Goal: Task Accomplishment & Management: Use online tool/utility

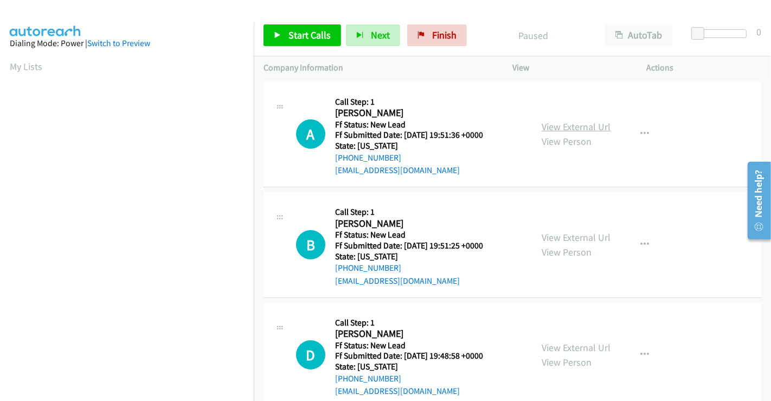
click at [575, 129] on link "View External Url" at bounding box center [576, 126] width 69 height 12
click at [574, 233] on link "View External Url" at bounding box center [576, 237] width 69 height 12
click at [583, 349] on link "View External Url" at bounding box center [576, 347] width 69 height 12
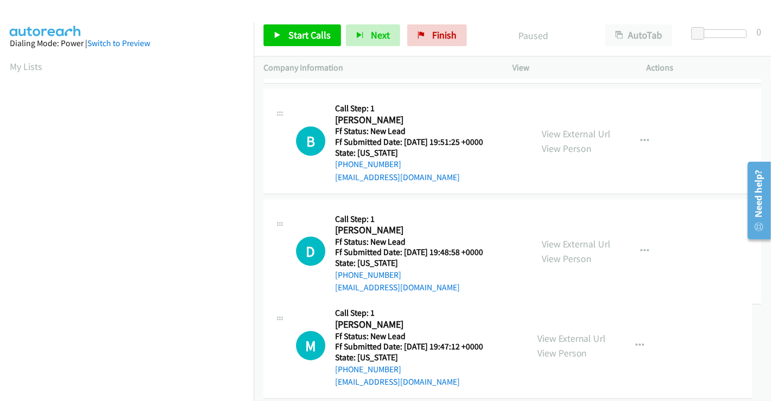
scroll to position [133, 0]
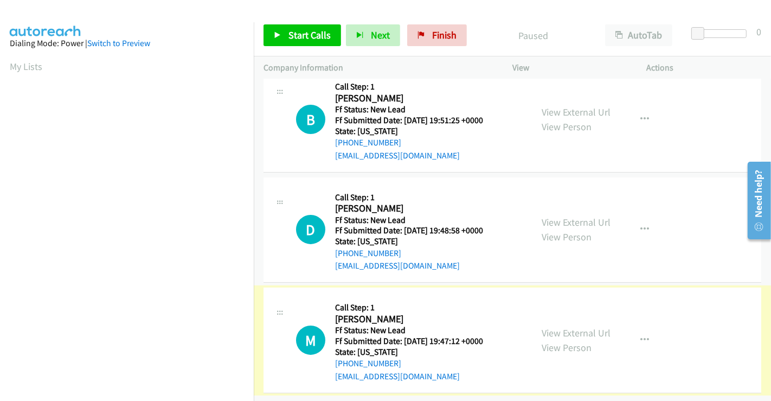
click at [567, 327] on link "View External Url" at bounding box center [576, 333] width 69 height 12
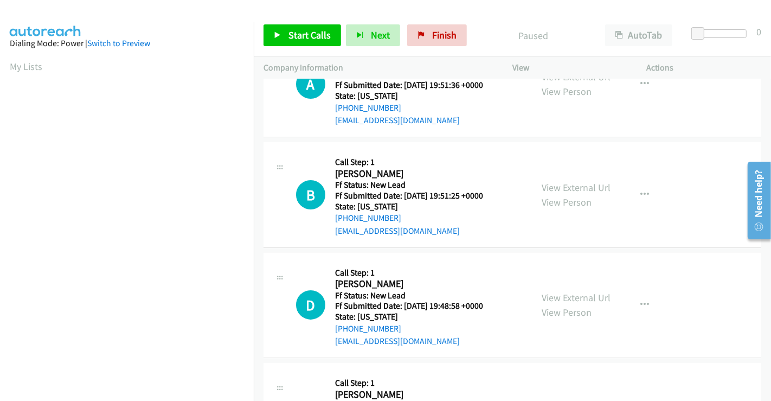
scroll to position [0, 0]
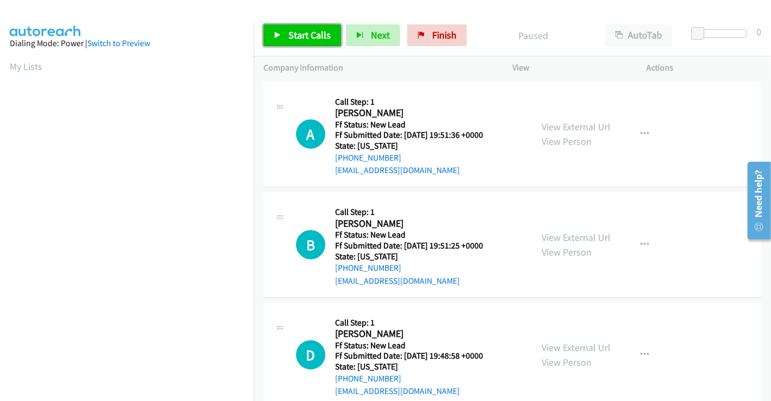
click at [292, 36] on span "Start Calls" at bounding box center [310, 35] width 42 height 12
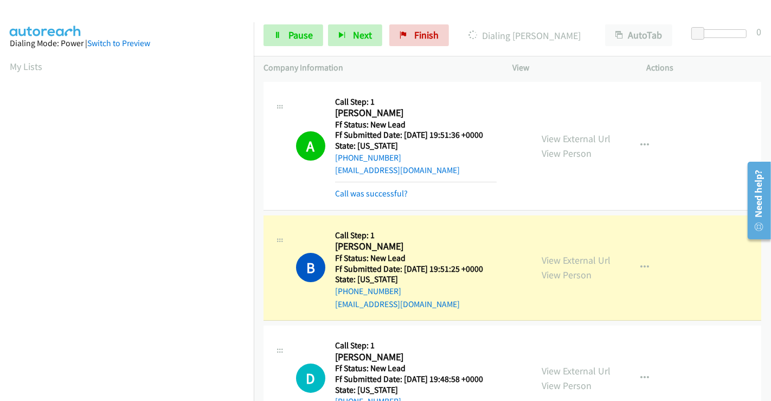
scroll to position [209, 0]
click at [293, 33] on span "Pause" at bounding box center [301, 35] width 24 height 12
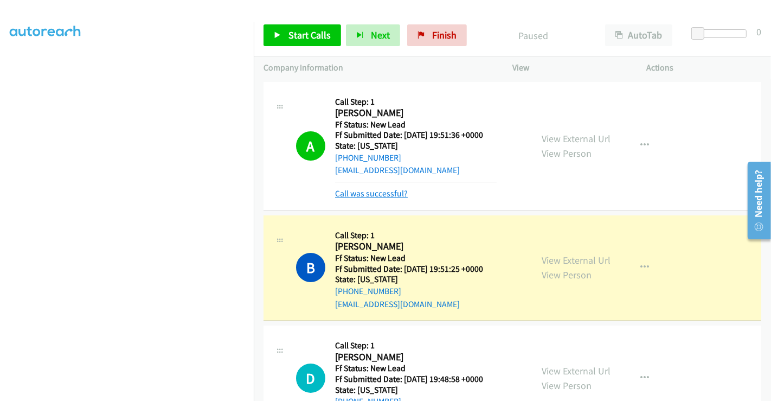
click at [378, 194] on link "Call was successful?" at bounding box center [371, 193] width 73 height 10
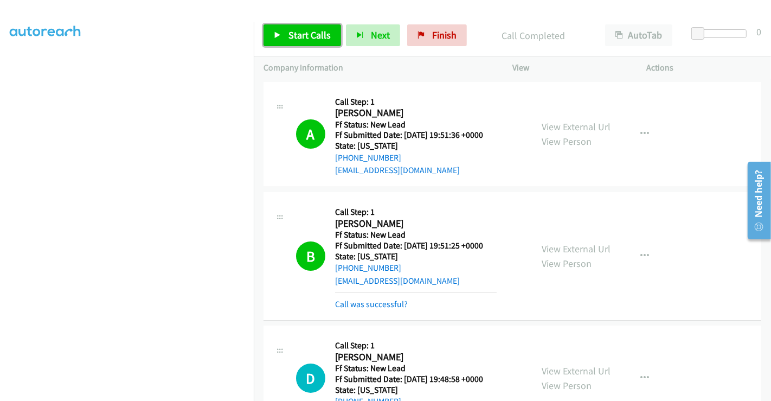
click at [306, 37] on span "Start Calls" at bounding box center [310, 35] width 42 height 12
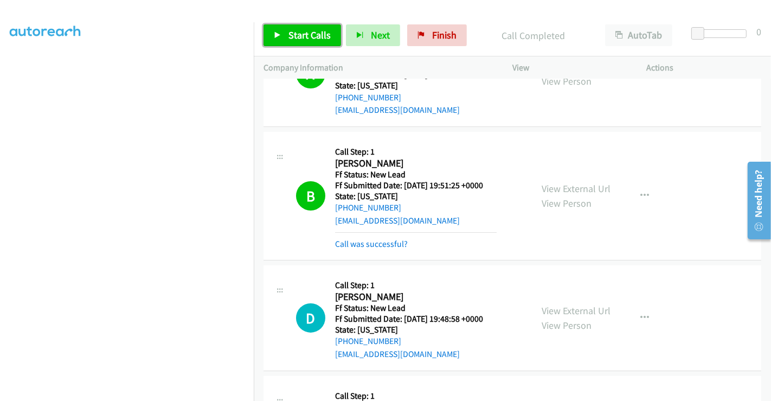
scroll to position [120, 0]
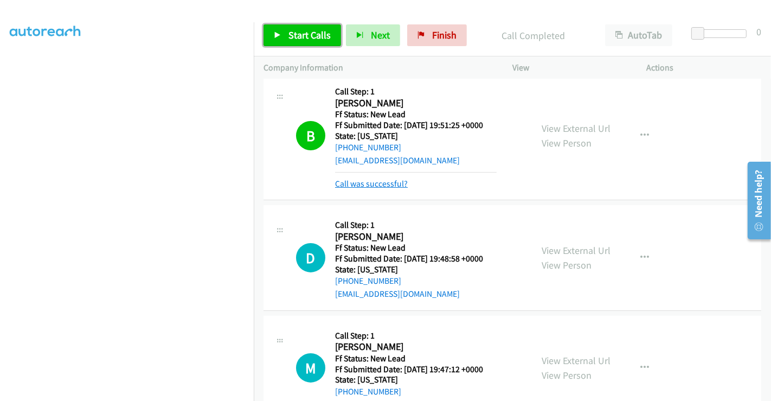
click at [368, 183] on link "Call was successful?" at bounding box center [371, 183] width 73 height 10
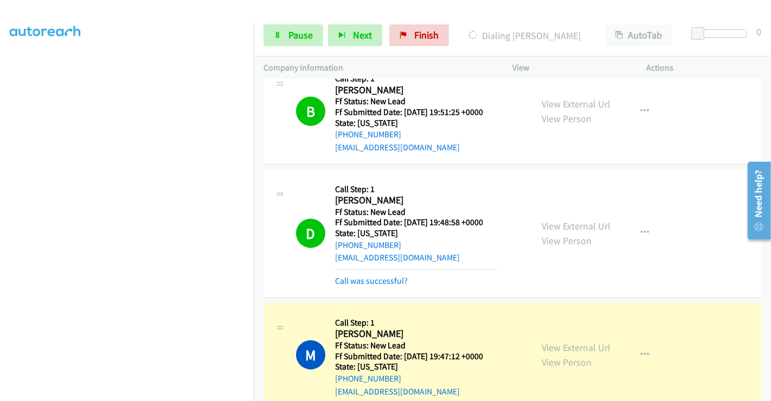
scroll to position [144, 0]
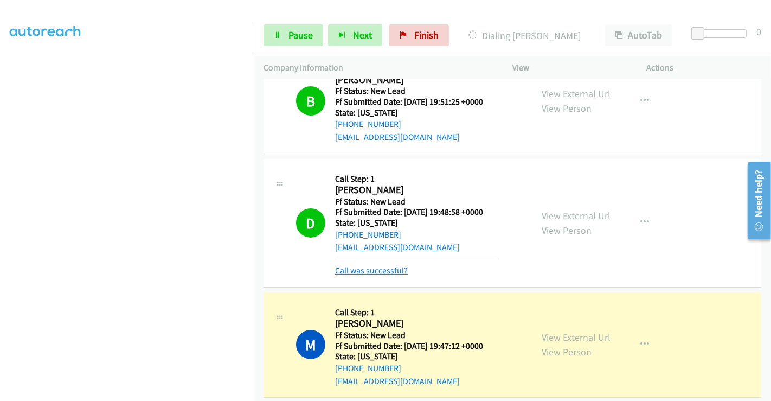
click at [392, 269] on link "Call was successful?" at bounding box center [371, 270] width 73 height 10
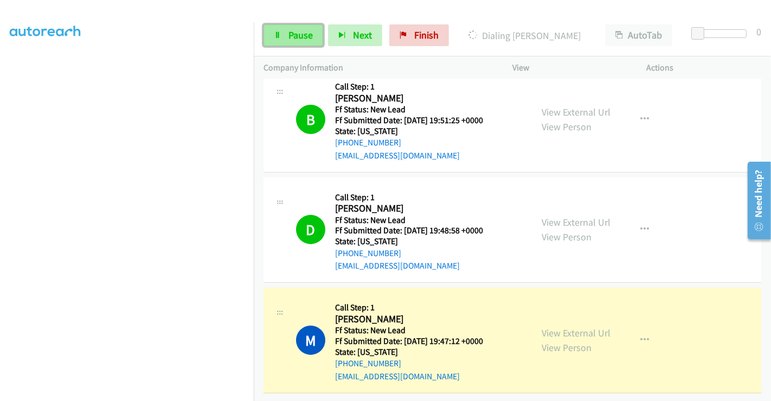
click at [290, 30] on span "Pause" at bounding box center [301, 35] width 24 height 12
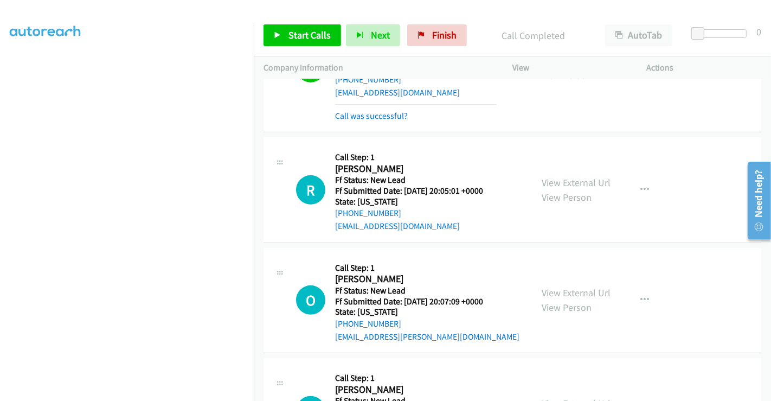
scroll to position [324, 0]
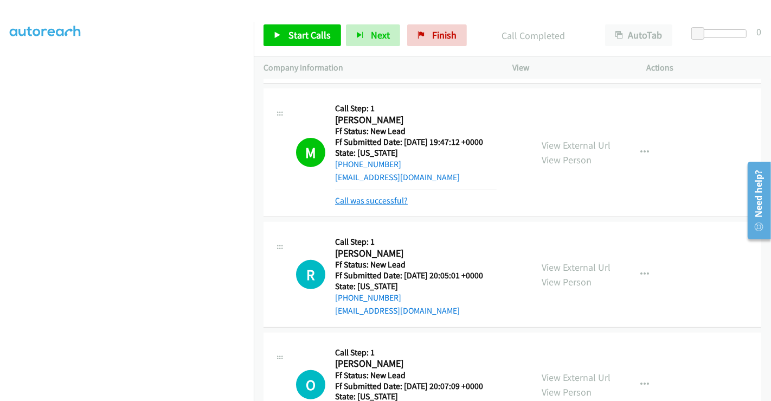
click at [361, 201] on link "Call was successful?" at bounding box center [371, 200] width 73 height 10
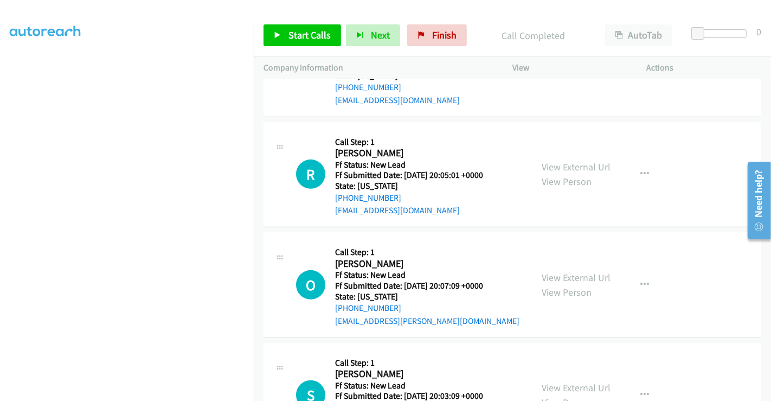
scroll to position [383, 0]
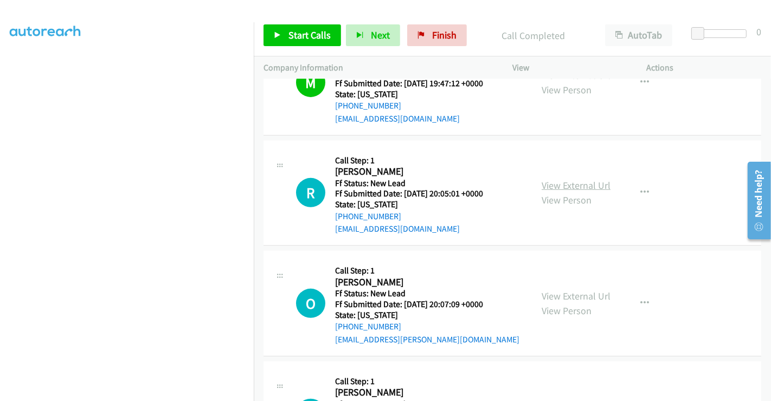
click at [572, 185] on link "View External Url" at bounding box center [576, 185] width 69 height 12
click at [574, 290] on link "View External Url" at bounding box center [576, 296] width 69 height 12
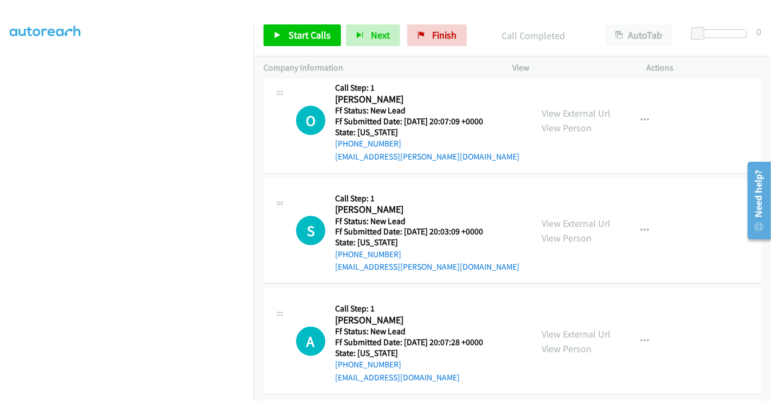
scroll to position [685, 0]
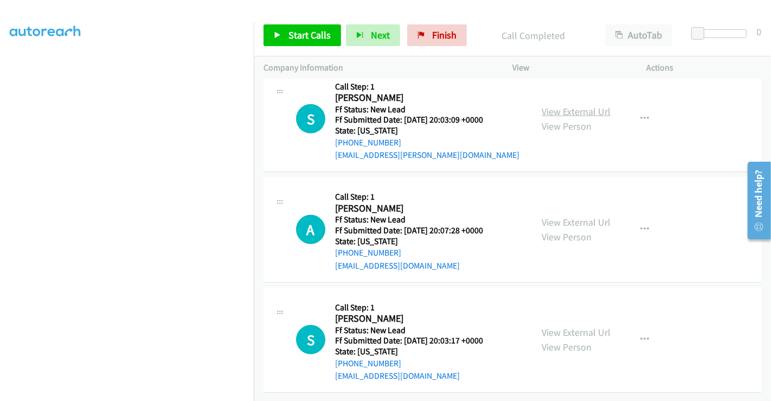
click at [568, 105] on link "View External Url" at bounding box center [576, 111] width 69 height 12
click at [568, 216] on link "View External Url" at bounding box center [576, 222] width 69 height 12
click at [568, 327] on link "View External Url" at bounding box center [576, 332] width 69 height 12
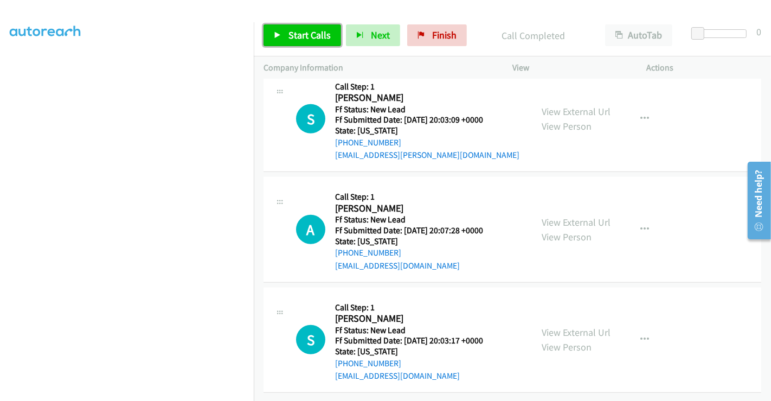
click at [297, 32] on span "Start Calls" at bounding box center [310, 35] width 42 height 12
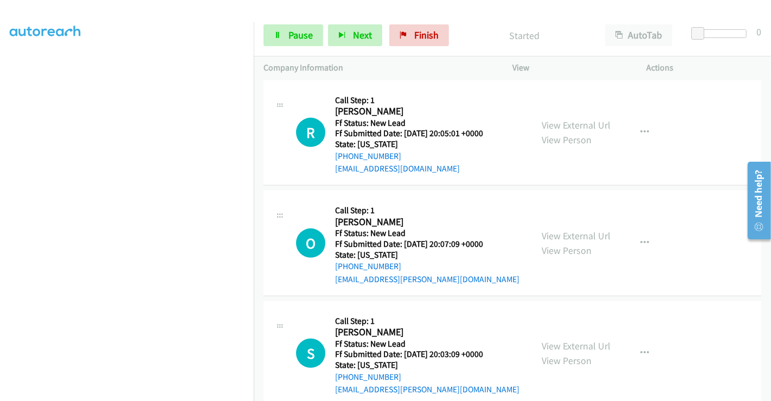
scroll to position [443, 0]
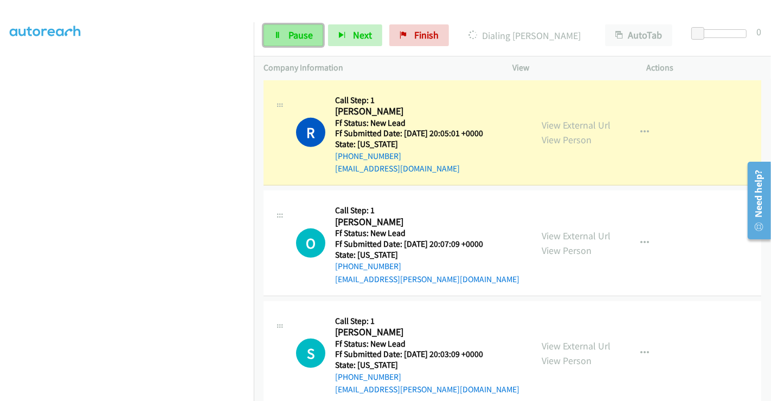
click at [291, 33] on span "Pause" at bounding box center [301, 35] width 24 height 12
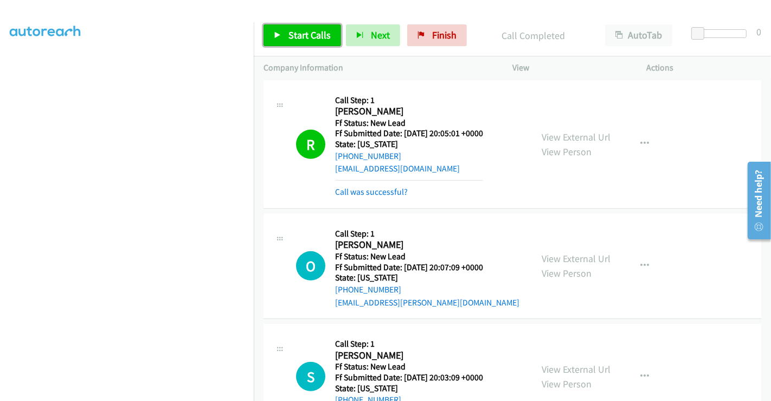
click at [306, 29] on span "Start Calls" at bounding box center [310, 35] width 42 height 12
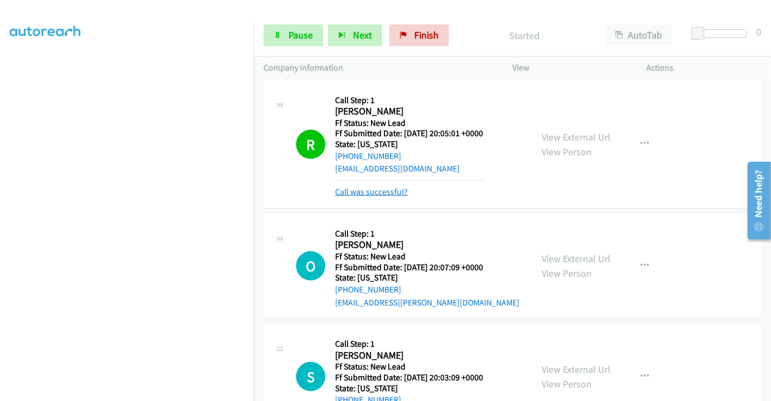
click at [379, 189] on link "Call was successful?" at bounding box center [371, 192] width 73 height 10
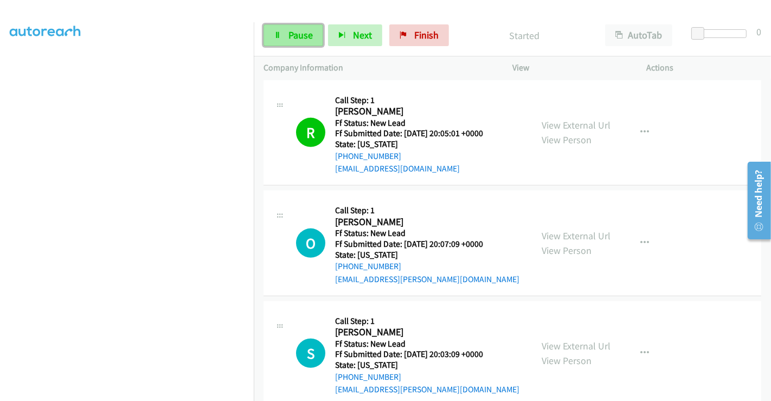
click at [283, 33] on link "Pause" at bounding box center [294, 35] width 60 height 22
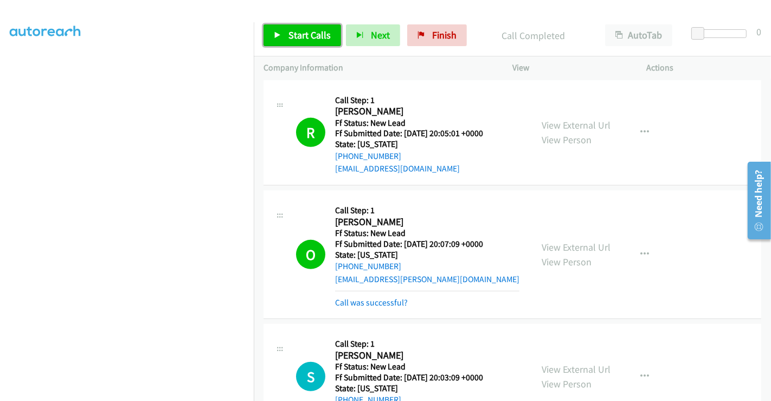
click at [293, 34] on span "Start Calls" at bounding box center [310, 35] width 42 height 12
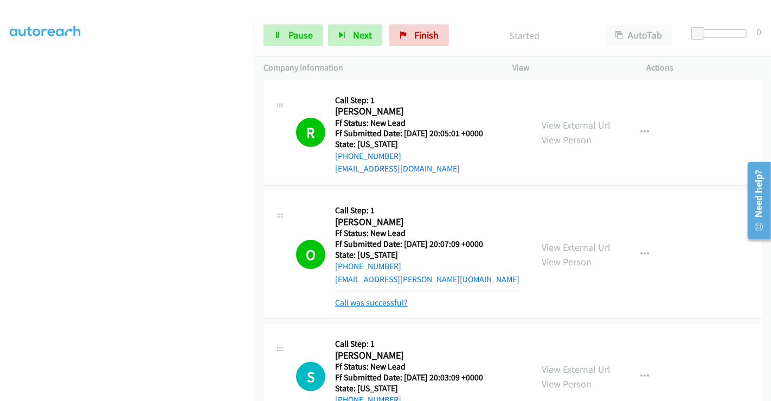
click at [372, 299] on link "Call was successful?" at bounding box center [371, 302] width 73 height 10
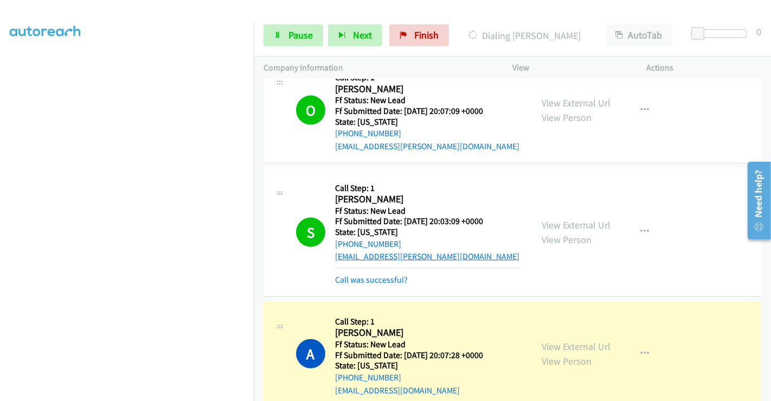
scroll to position [685, 0]
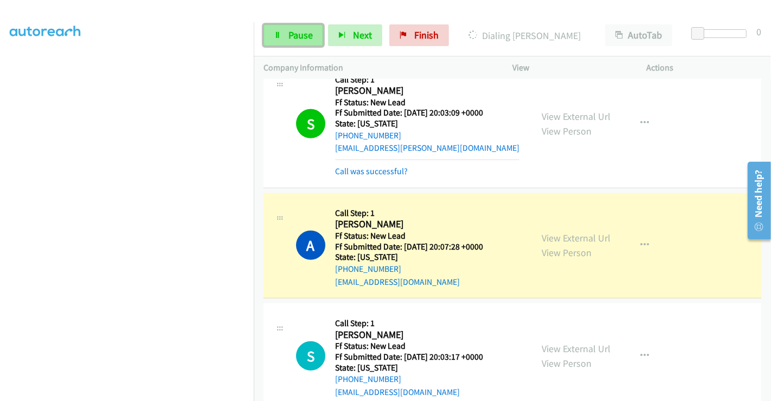
click at [293, 36] on span "Pause" at bounding box center [301, 35] width 24 height 12
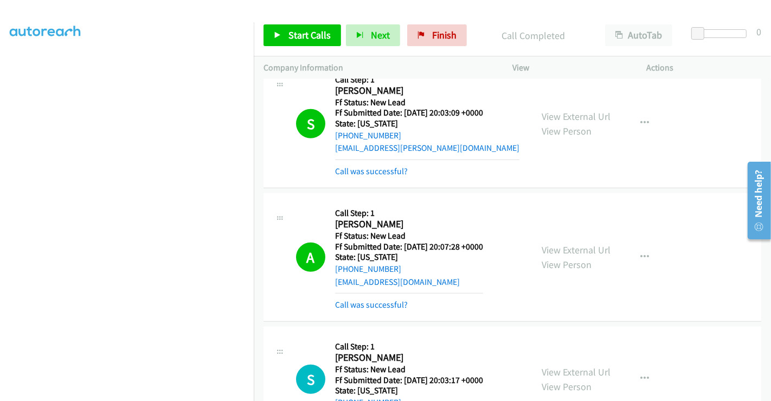
drag, startPoint x: 384, startPoint y: 302, endPoint x: 384, endPoint y: 296, distance: 6.0
click at [383, 302] on link "Call was successful?" at bounding box center [371, 304] width 73 height 10
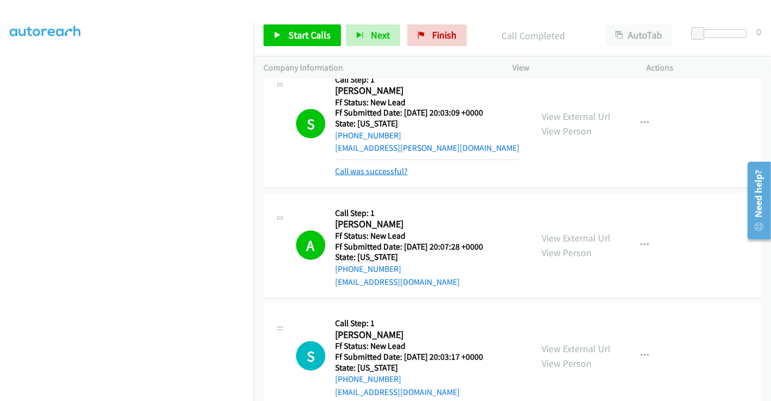
click at [378, 171] on link "Call was successful?" at bounding box center [371, 171] width 73 height 10
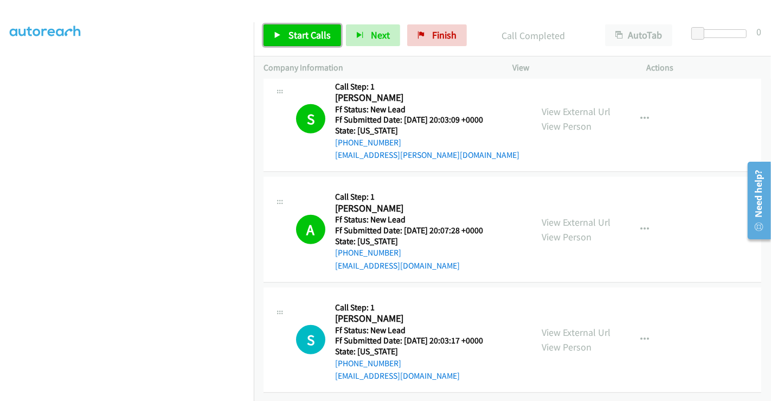
click at [298, 44] on link "Start Calls" at bounding box center [303, 35] width 78 height 22
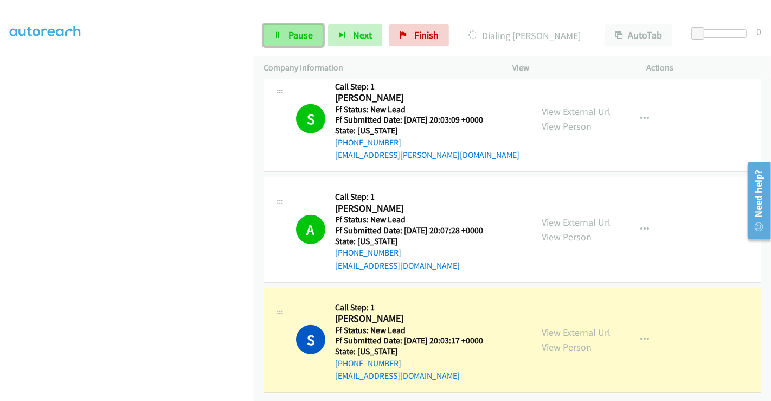
click at [290, 29] on span "Pause" at bounding box center [301, 35] width 24 height 12
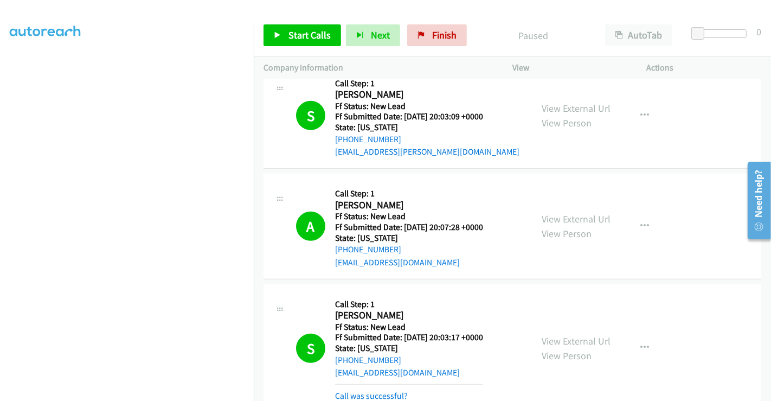
scroll to position [742, 0]
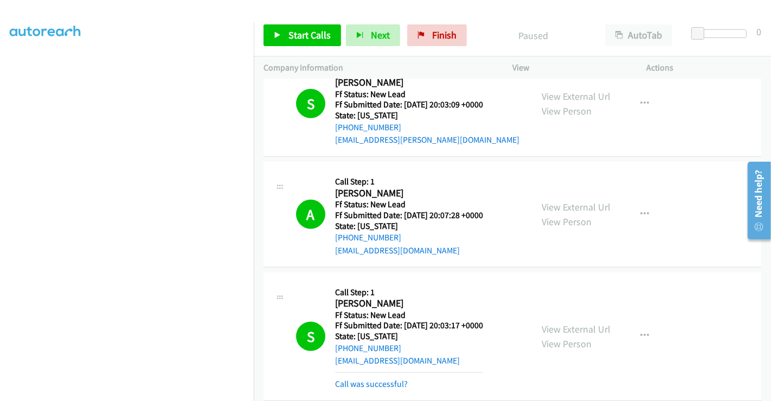
click at [373, 368] on div "Callback Scheduled Call Step: 1 Stephanie Sousbies America/New_York Ff Status: …" at bounding box center [409, 336] width 148 height 108
click at [378, 382] on link "Call was successful?" at bounding box center [371, 384] width 73 height 10
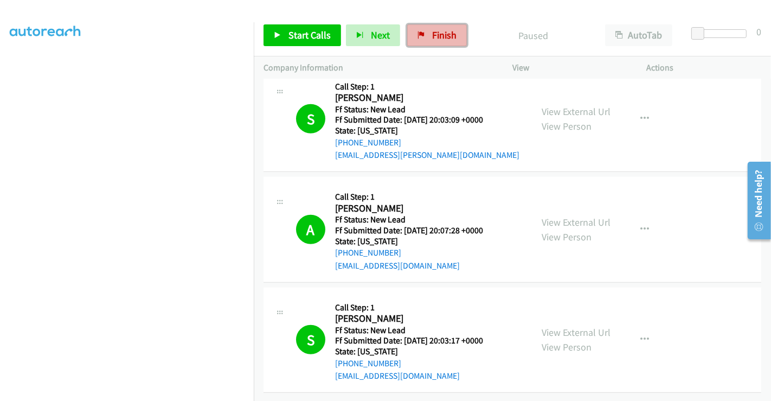
click at [432, 37] on span "Finish" at bounding box center [444, 35] width 24 height 12
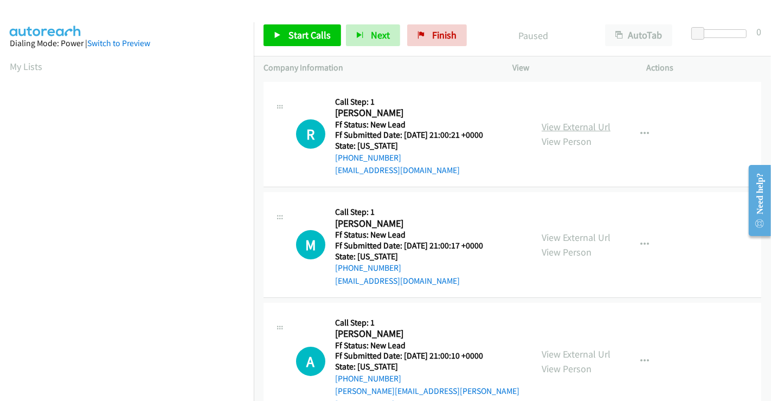
click at [569, 128] on link "View External Url" at bounding box center [576, 126] width 69 height 12
click at [565, 233] on link "View External Url" at bounding box center [576, 237] width 69 height 12
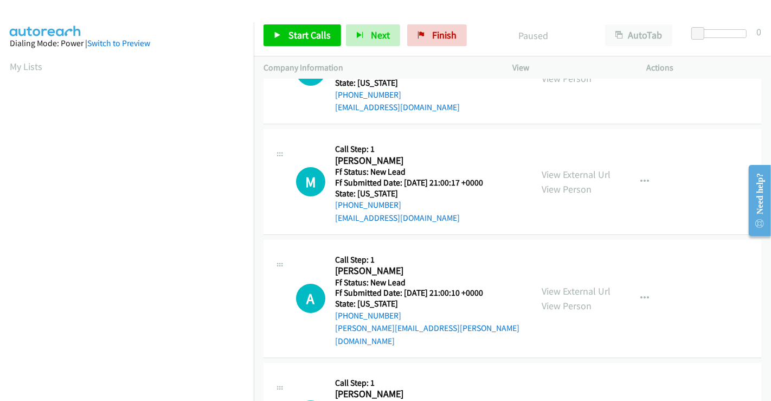
scroll to position [181, 0]
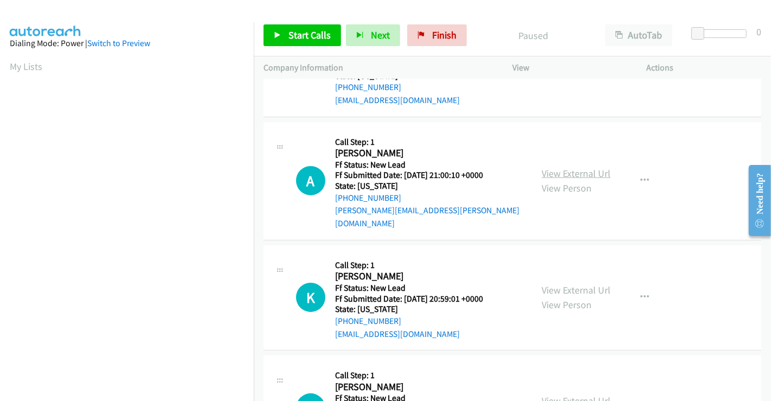
click at [557, 170] on link "View External Url" at bounding box center [576, 173] width 69 height 12
click at [569, 284] on link "View External Url" at bounding box center [576, 290] width 69 height 12
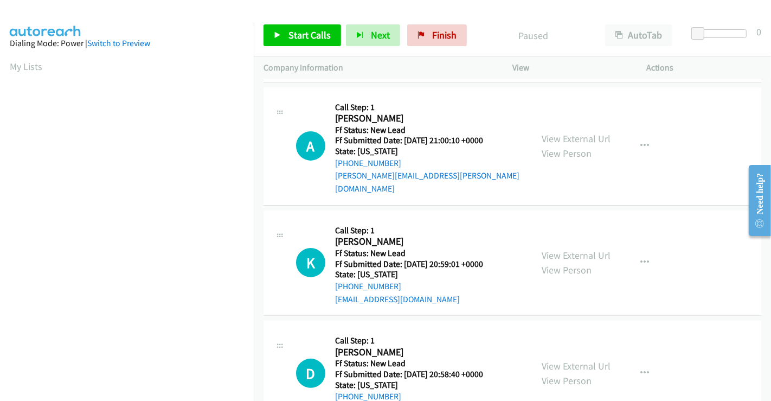
scroll to position [244, 0]
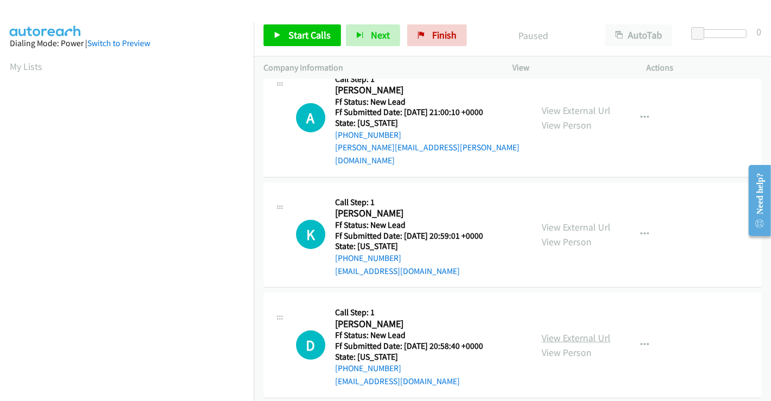
click at [567, 331] on link "View External Url" at bounding box center [576, 337] width 69 height 12
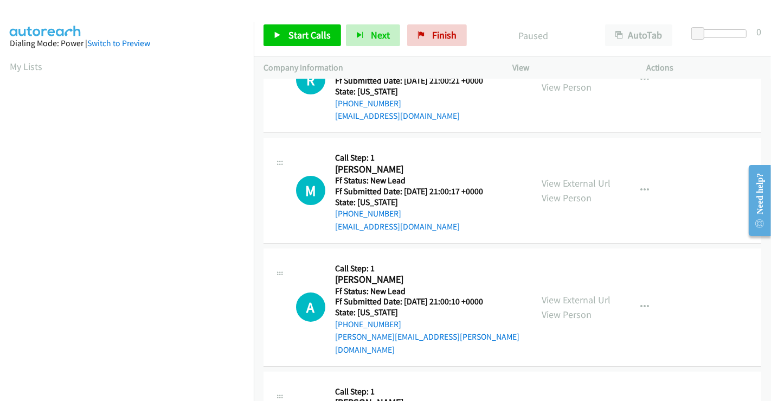
scroll to position [241, 0]
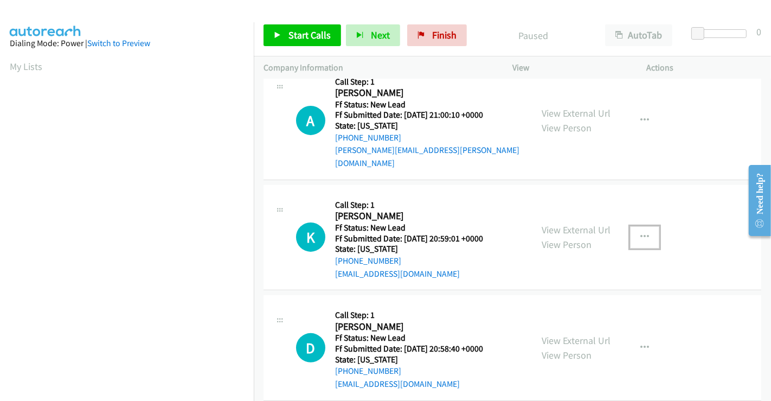
click at [641, 233] on icon "button" at bounding box center [645, 237] width 9 height 9
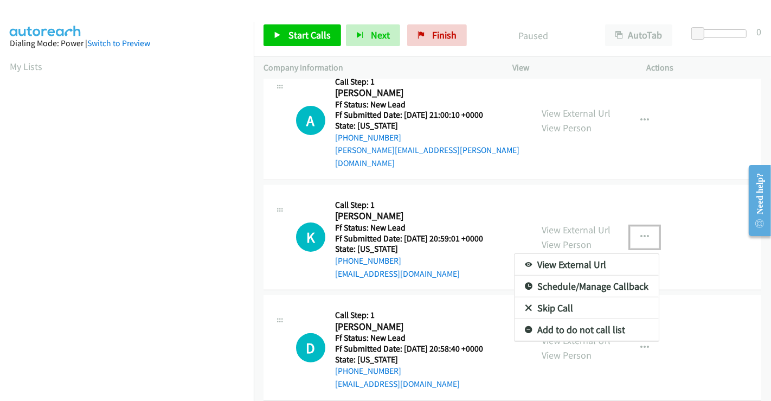
click at [539, 297] on link "Skip Call" at bounding box center [587, 308] width 144 height 22
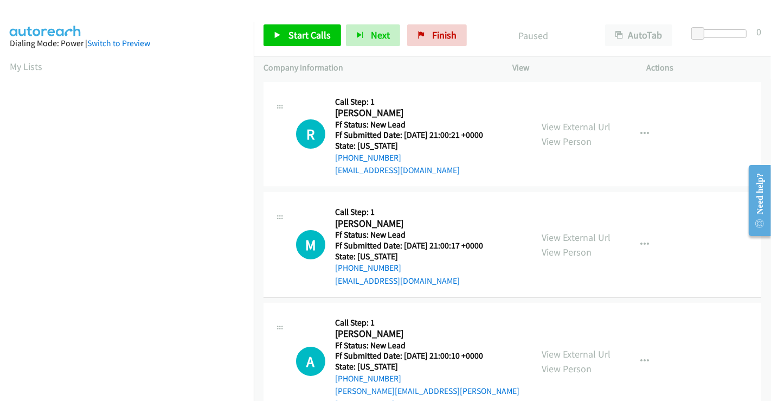
scroll to position [209, 0]
click at [294, 34] on span "Start Calls" at bounding box center [310, 35] width 42 height 12
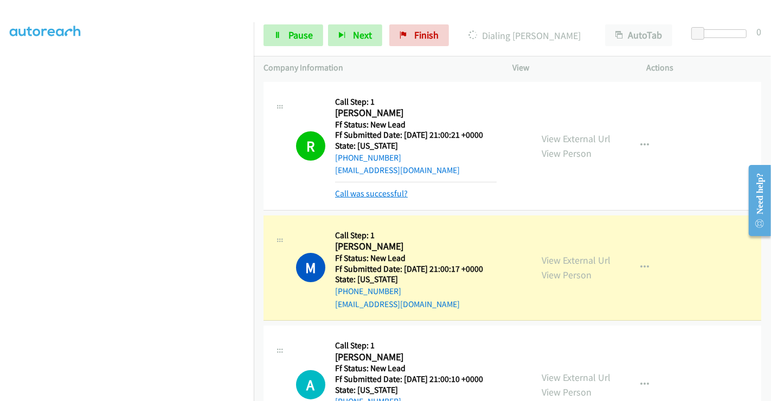
click at [380, 195] on link "Call was successful?" at bounding box center [371, 193] width 73 height 10
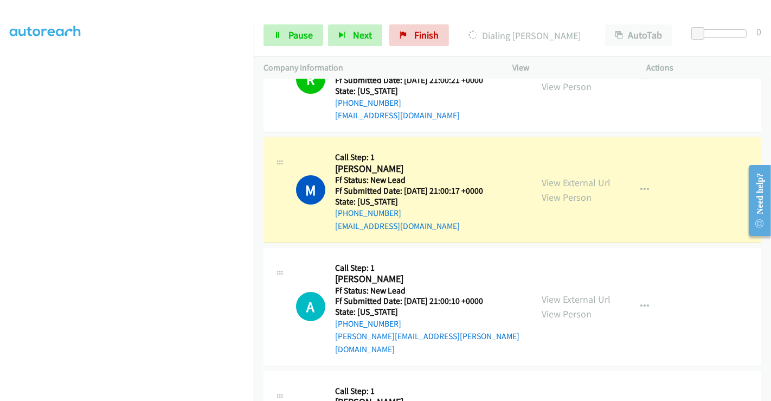
scroll to position [120, 0]
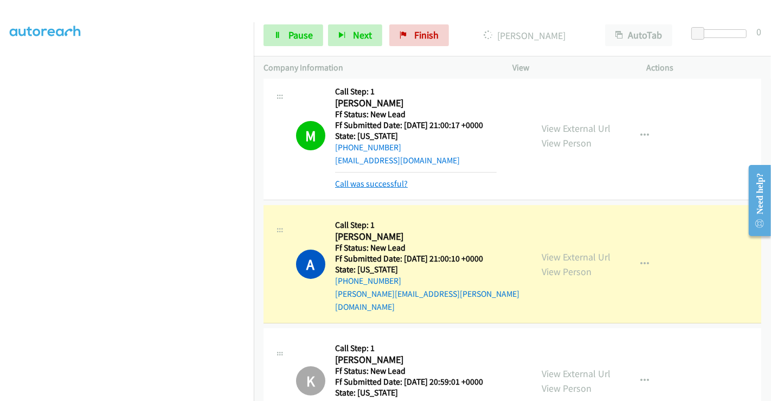
click at [373, 180] on link "Call was successful?" at bounding box center [371, 183] width 73 height 10
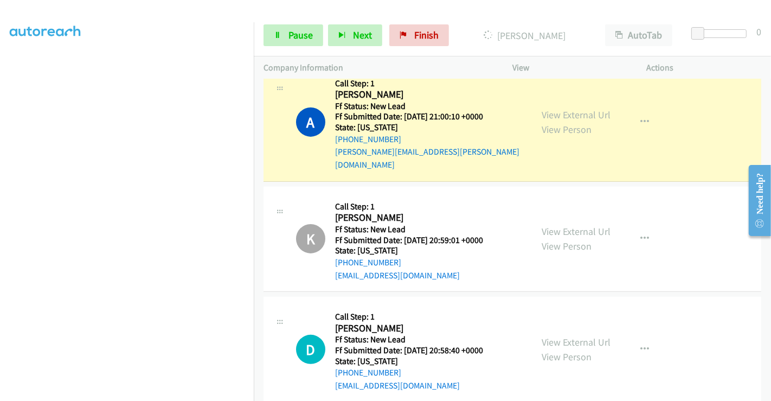
scroll to position [213, 0]
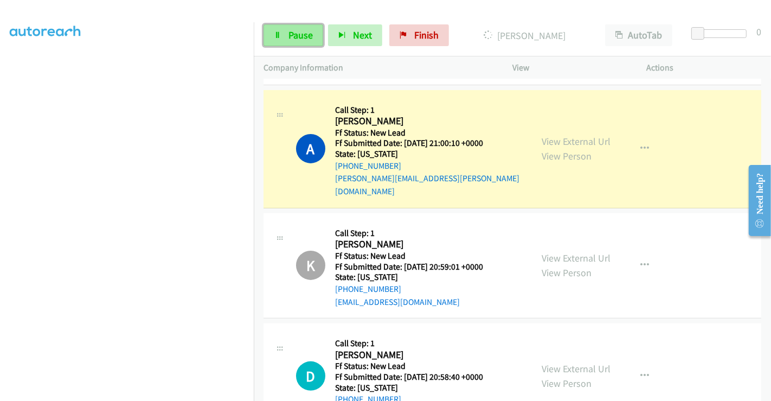
click at [298, 37] on span "Pause" at bounding box center [301, 35] width 24 height 12
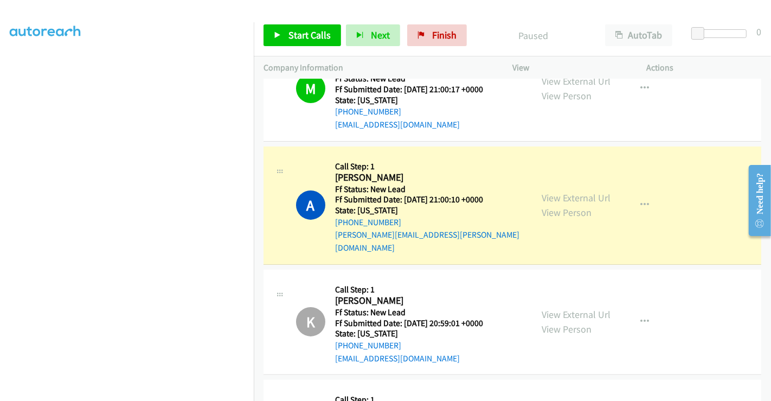
scroll to position [60, 0]
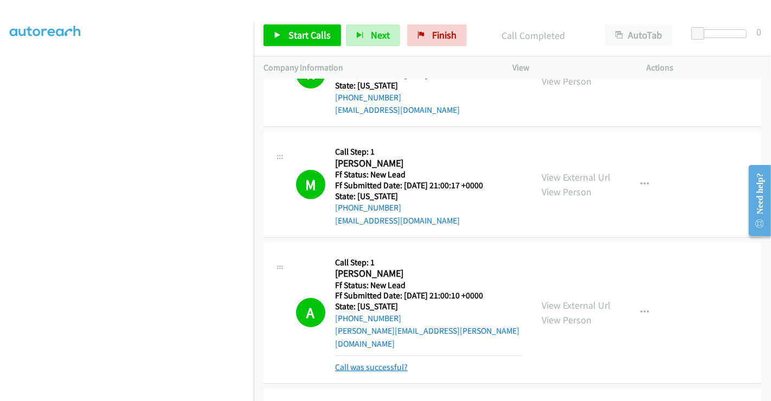
click at [372, 362] on link "Call was successful?" at bounding box center [371, 367] width 73 height 10
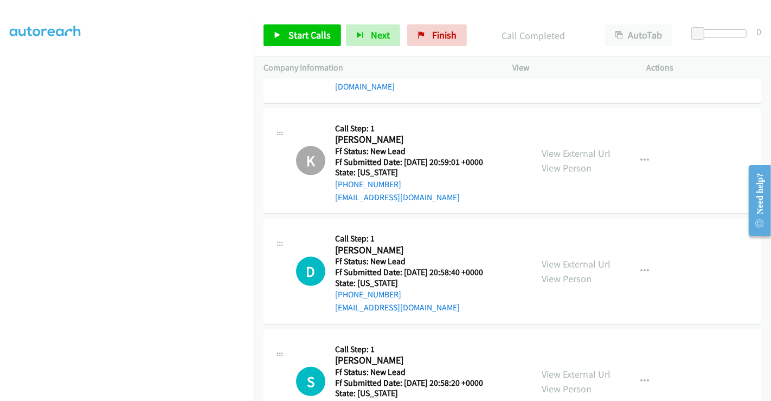
scroll to position [361, 0]
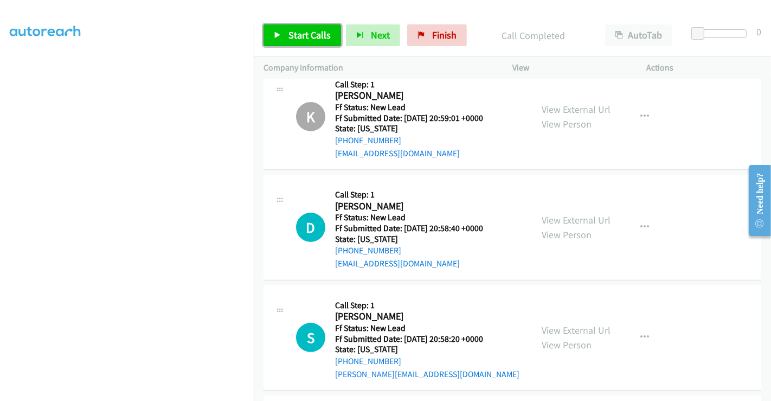
click at [309, 29] on span "Start Calls" at bounding box center [310, 35] width 42 height 12
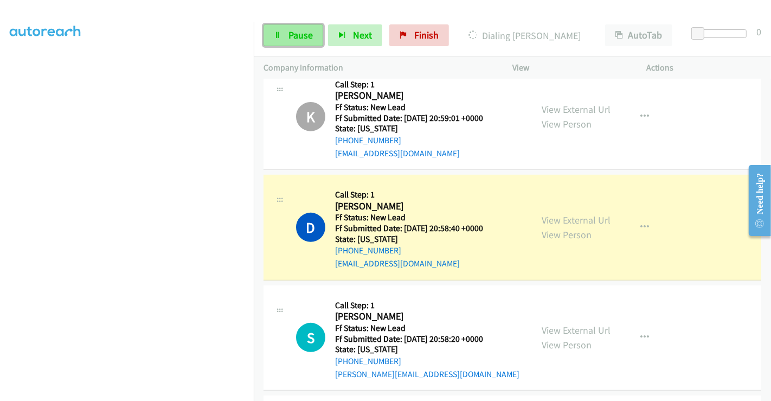
click at [304, 34] on span "Pause" at bounding box center [301, 35] width 24 height 12
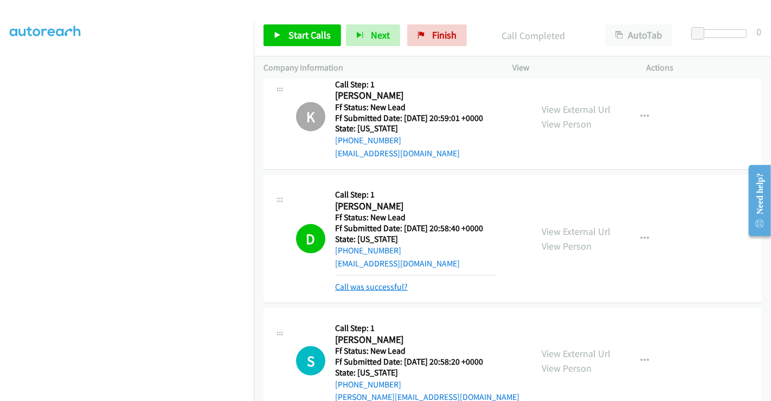
click at [361, 282] on link "Call was successful?" at bounding box center [371, 287] width 73 height 10
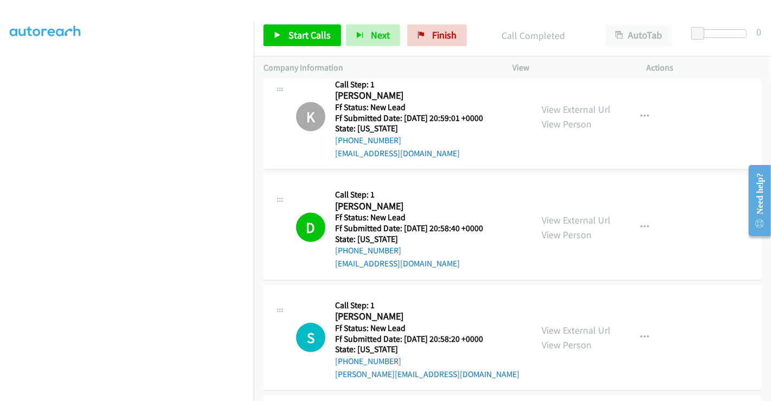
click at [459, 257] on div "makaleiaa@icloud.com" at bounding box center [416, 263] width 162 height 13
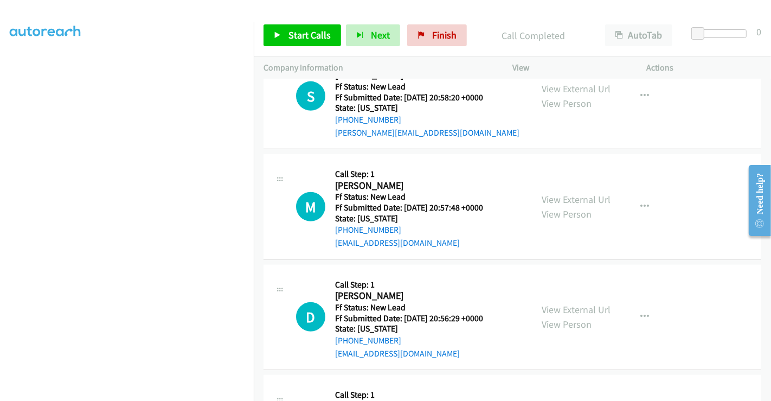
scroll to position [542, 0]
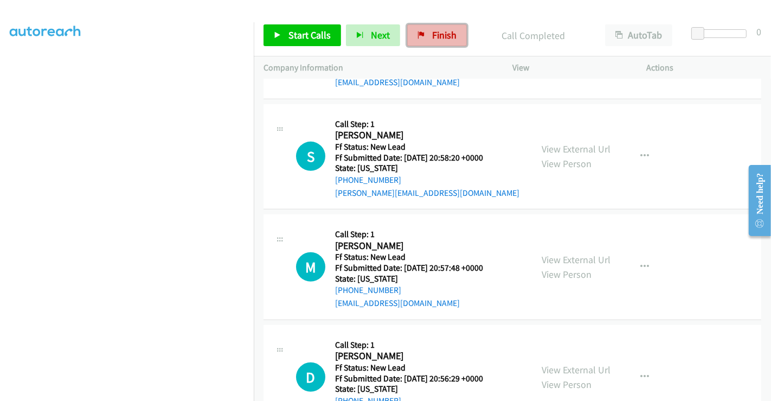
click at [420, 33] on icon at bounding box center [422, 36] width 8 height 8
click at [560, 143] on link "View External Url" at bounding box center [576, 149] width 69 height 12
click at [563, 253] on link "View External Url" at bounding box center [576, 259] width 69 height 12
click at [569, 363] on link "View External Url" at bounding box center [576, 369] width 69 height 12
click at [289, 32] on span "Start Calls" at bounding box center [310, 35] width 42 height 12
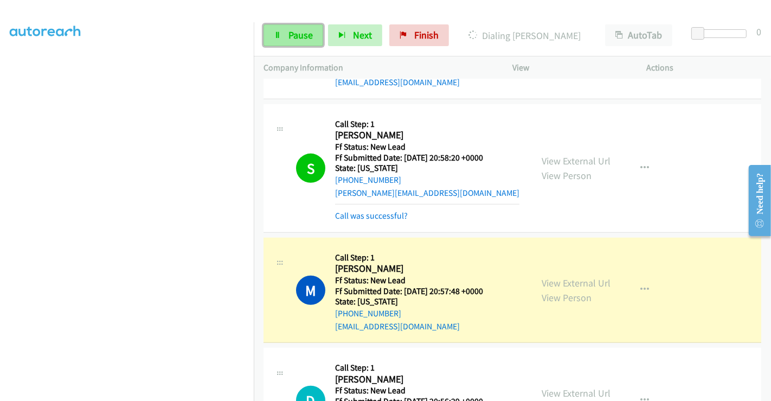
click at [269, 35] on link "Pause" at bounding box center [294, 35] width 60 height 22
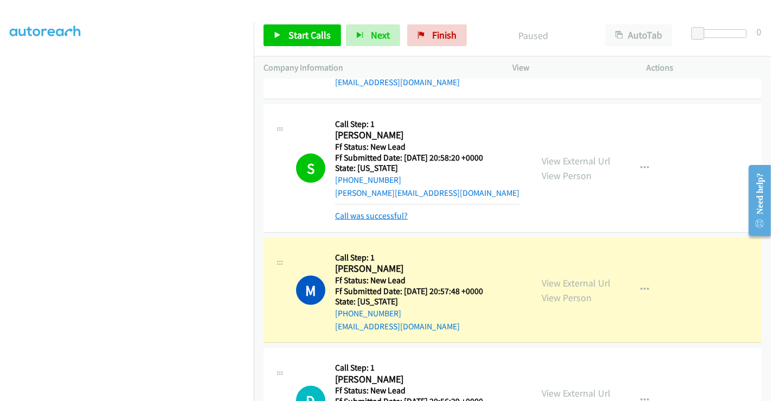
click at [393, 210] on link "Call was successful?" at bounding box center [371, 215] width 73 height 10
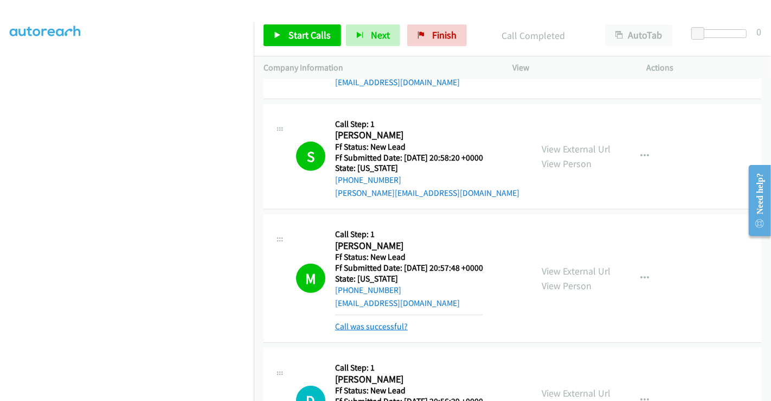
click at [385, 321] on link "Call was successful?" at bounding box center [371, 326] width 73 height 10
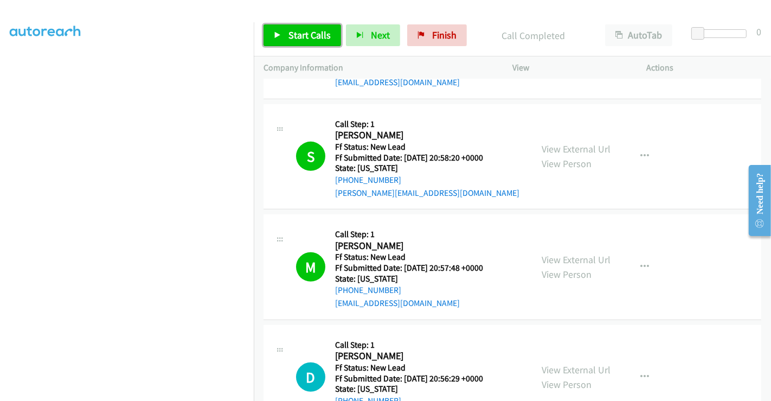
click at [297, 45] on link "Start Calls" at bounding box center [303, 35] width 78 height 22
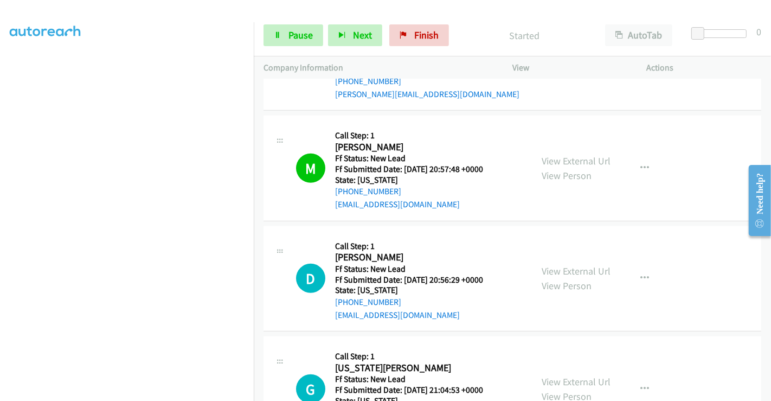
scroll to position [663, 0]
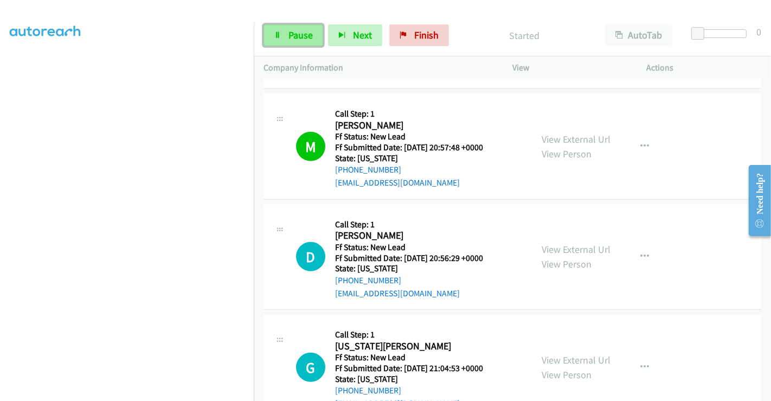
click at [291, 30] on span "Pause" at bounding box center [301, 35] width 24 height 12
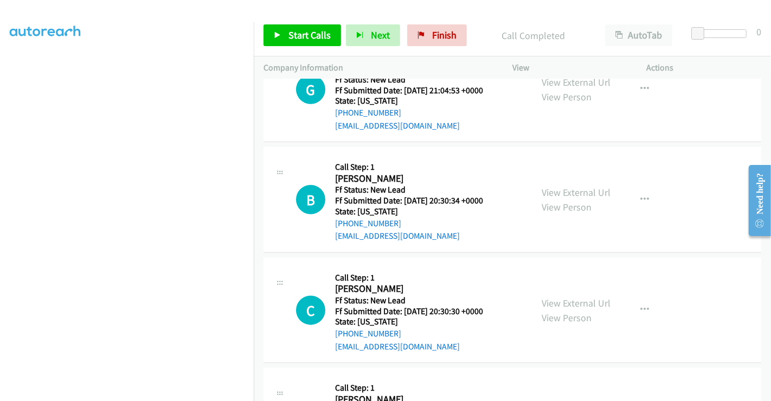
scroll to position [904, 0]
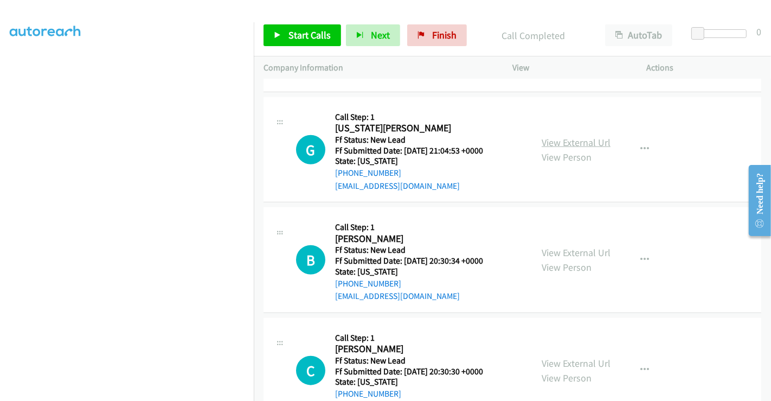
click at [571, 136] on link "View External Url" at bounding box center [576, 142] width 69 height 12
click at [570, 246] on link "View External Url" at bounding box center [576, 252] width 69 height 12
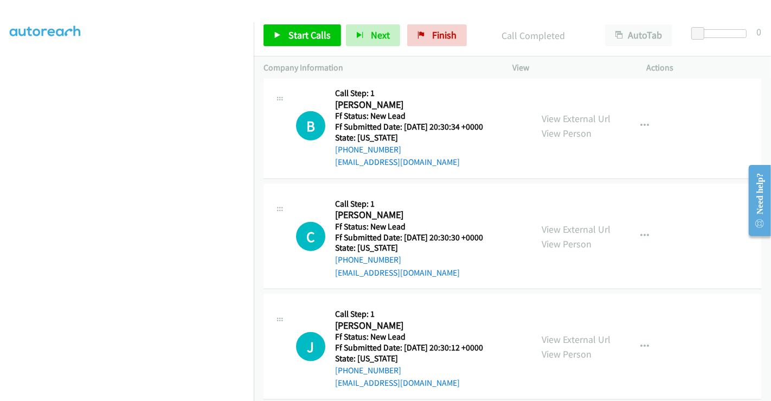
scroll to position [1038, 0]
click at [555, 222] on link "View External Url" at bounding box center [576, 228] width 69 height 12
click at [565, 333] on link "View External Url" at bounding box center [576, 339] width 69 height 12
click at [293, 36] on span "Start Calls" at bounding box center [310, 35] width 42 height 12
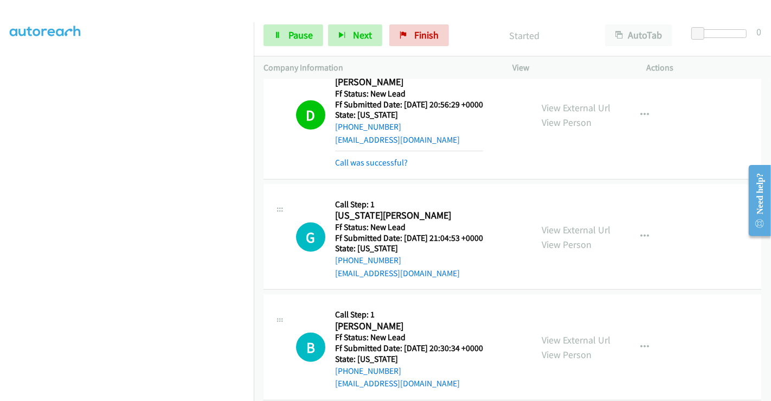
scroll to position [797, 0]
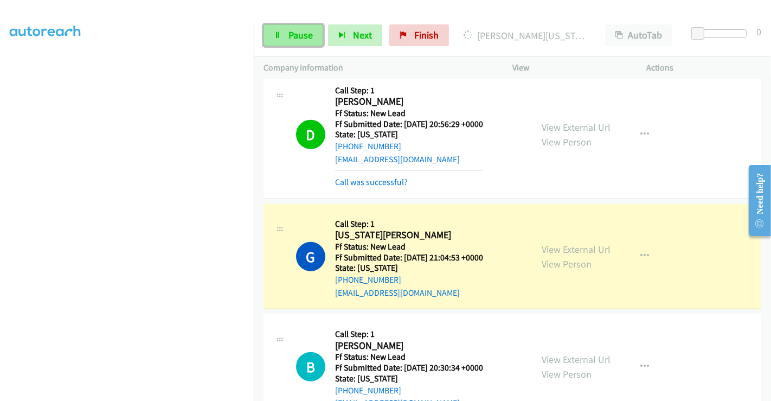
click at [284, 36] on link "Pause" at bounding box center [294, 35] width 60 height 22
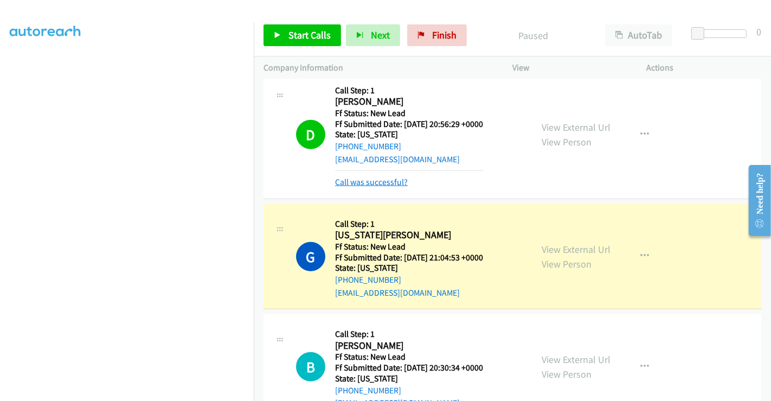
click at [384, 177] on link "Call was successful?" at bounding box center [371, 182] width 73 height 10
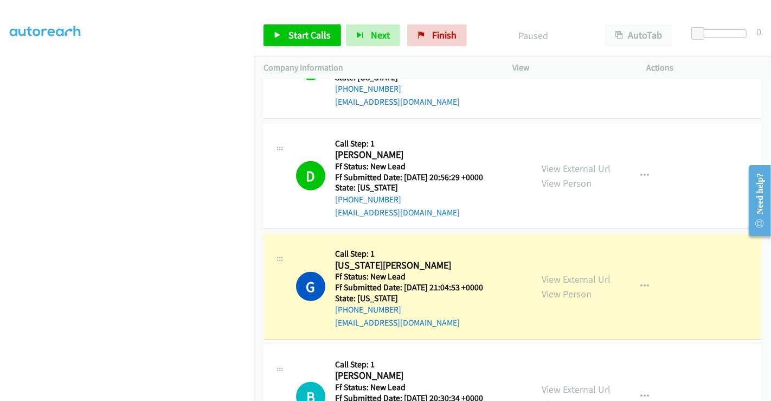
scroll to position [857, 0]
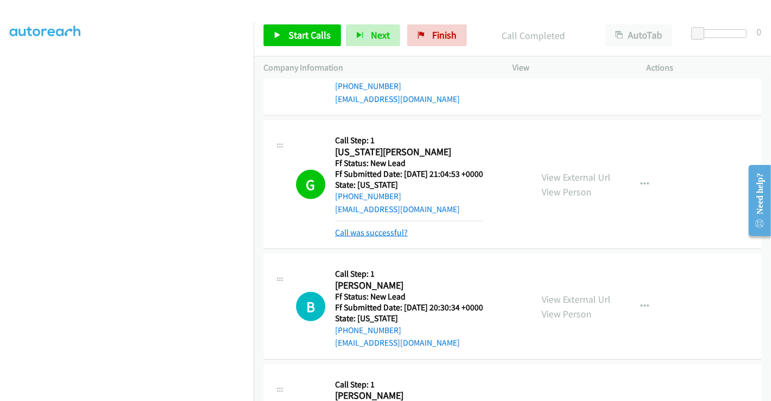
click at [384, 227] on link "Call was successful?" at bounding box center [371, 232] width 73 height 10
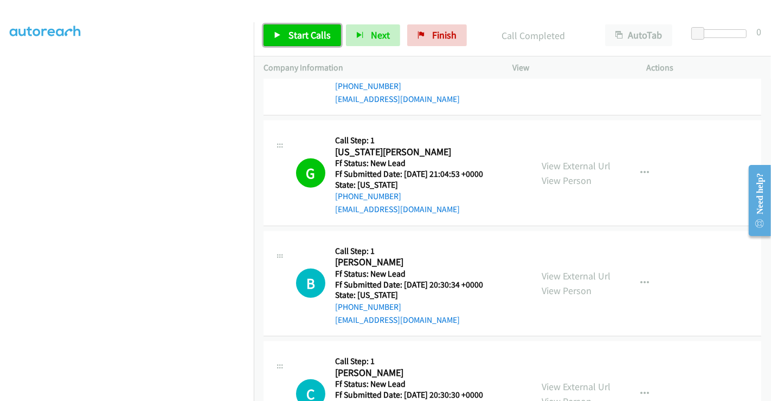
click at [286, 32] on link "Start Calls" at bounding box center [303, 35] width 78 height 22
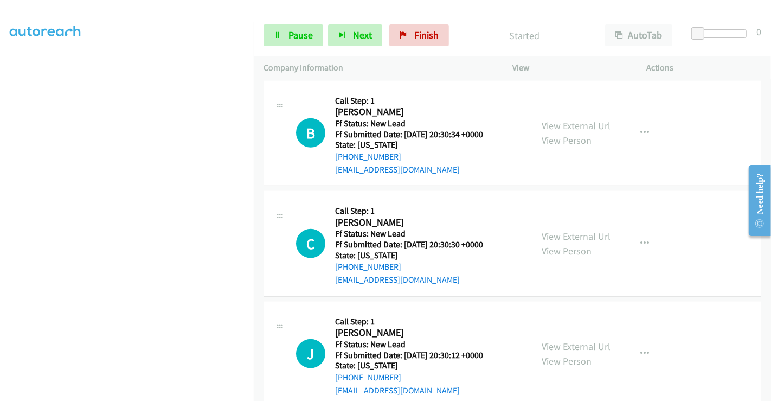
scroll to position [1015, 0]
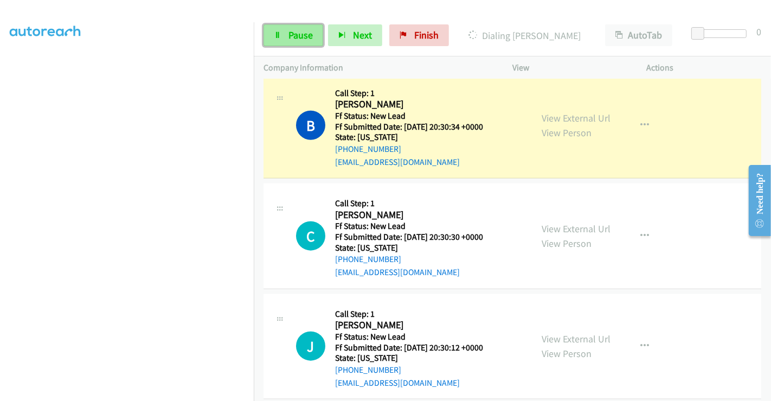
click at [301, 43] on link "Pause" at bounding box center [294, 35] width 60 height 22
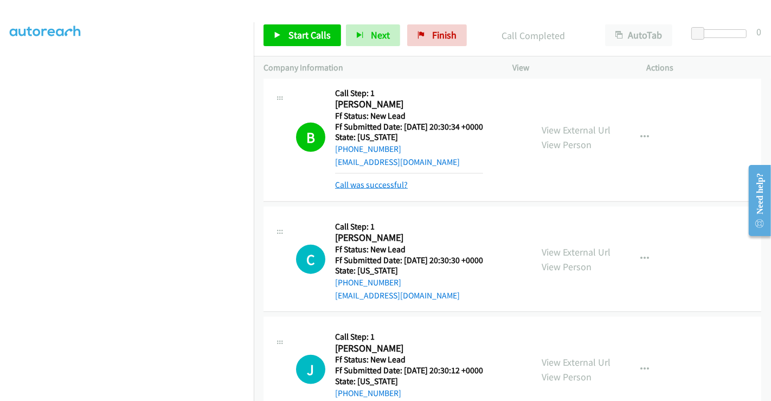
click at [384, 180] on link "Call was successful?" at bounding box center [371, 185] width 73 height 10
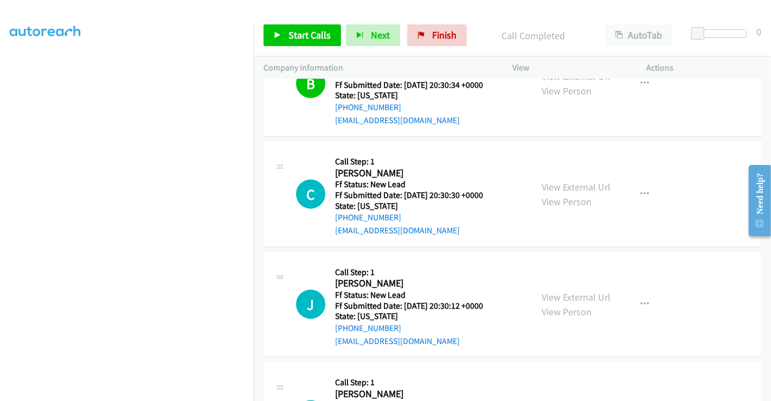
scroll to position [1075, 0]
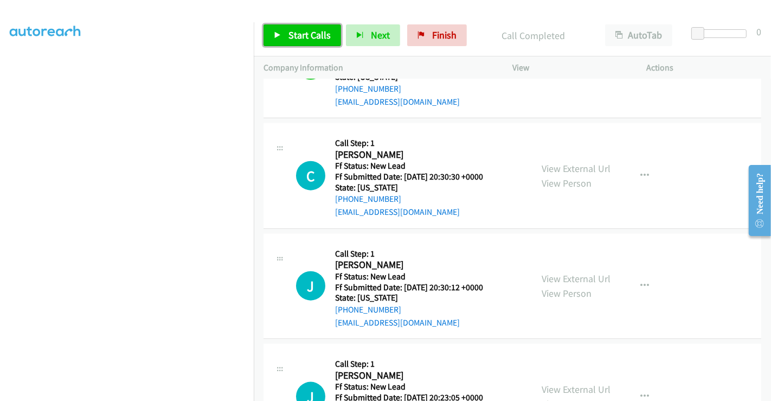
click at [302, 31] on span "Start Calls" at bounding box center [310, 35] width 42 height 12
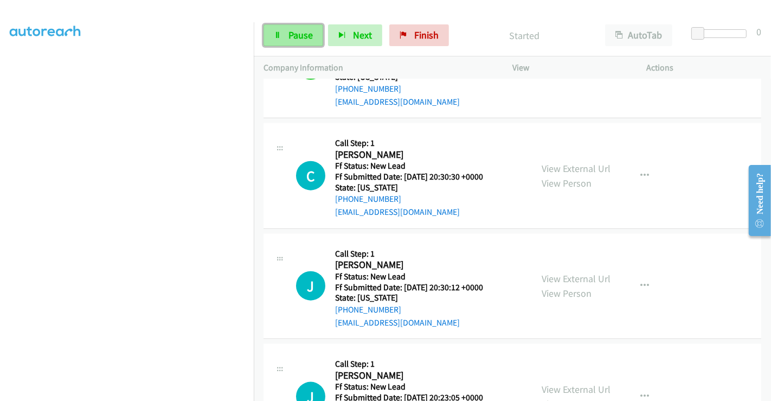
click at [297, 35] on span "Pause" at bounding box center [301, 35] width 24 height 12
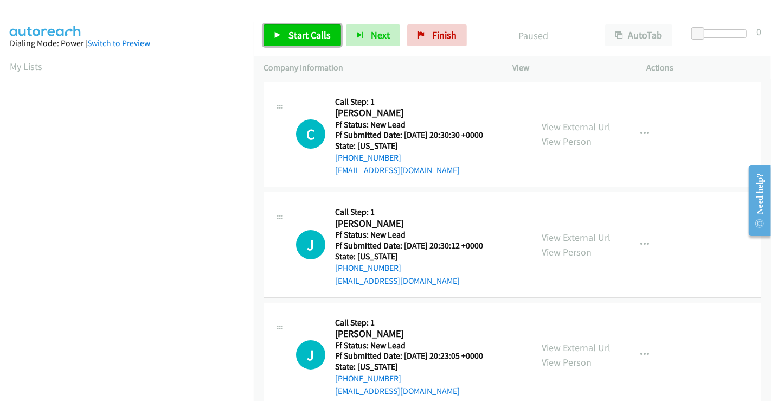
click at [294, 33] on span "Start Calls" at bounding box center [310, 35] width 42 height 12
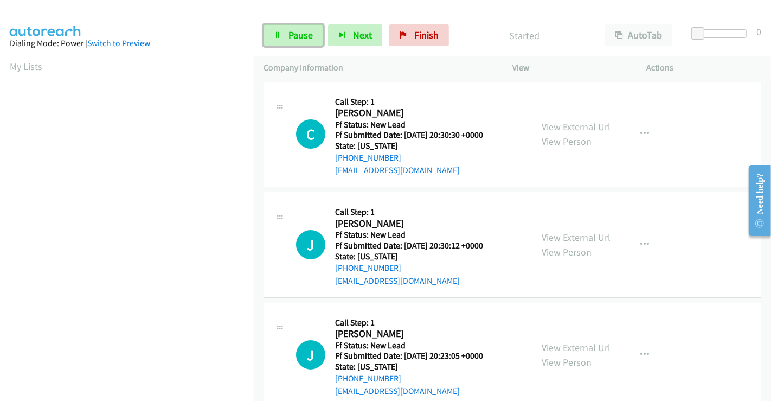
click at [294, 33] on span "Pause" at bounding box center [301, 35] width 24 height 12
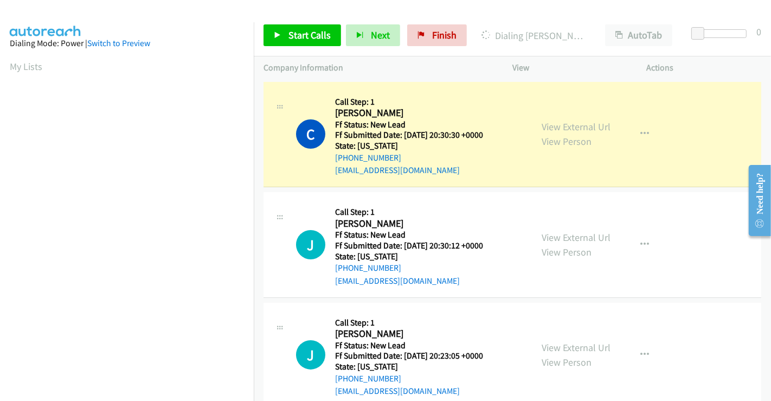
scroll to position [209, 0]
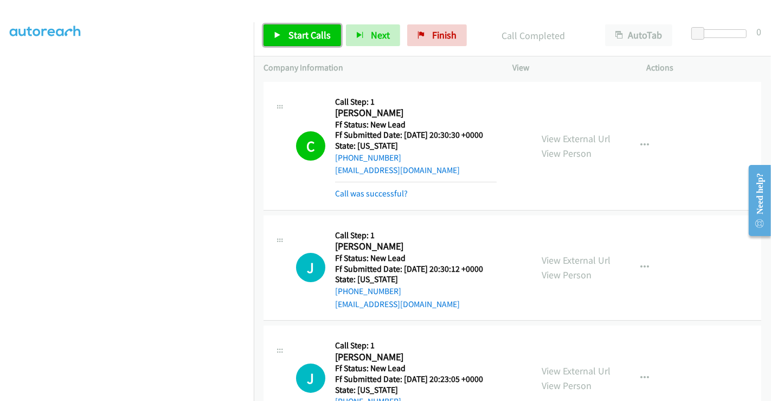
click at [314, 31] on span "Start Calls" at bounding box center [310, 35] width 42 height 12
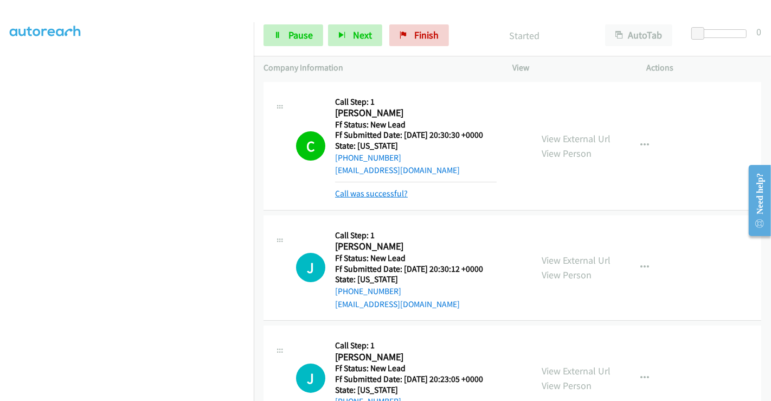
click at [371, 191] on link "Call was successful?" at bounding box center [371, 193] width 73 height 10
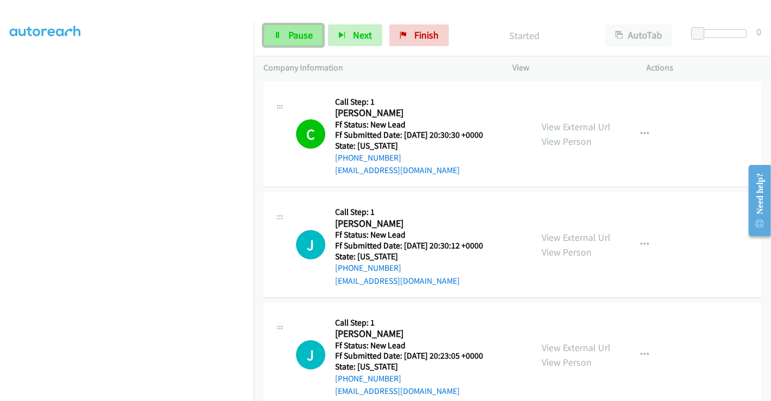
click at [291, 37] on span "Pause" at bounding box center [301, 35] width 24 height 12
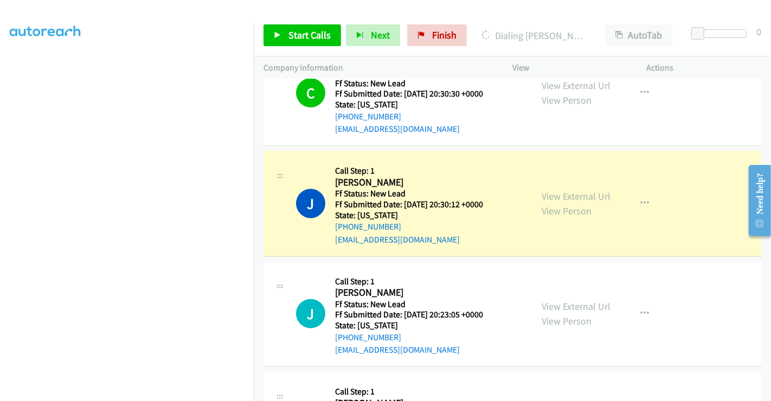
scroll to position [60, 0]
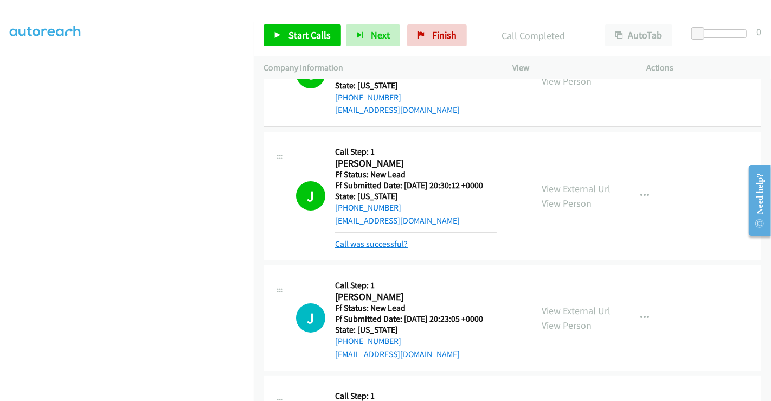
click at [390, 242] on link "Call was successful?" at bounding box center [371, 244] width 73 height 10
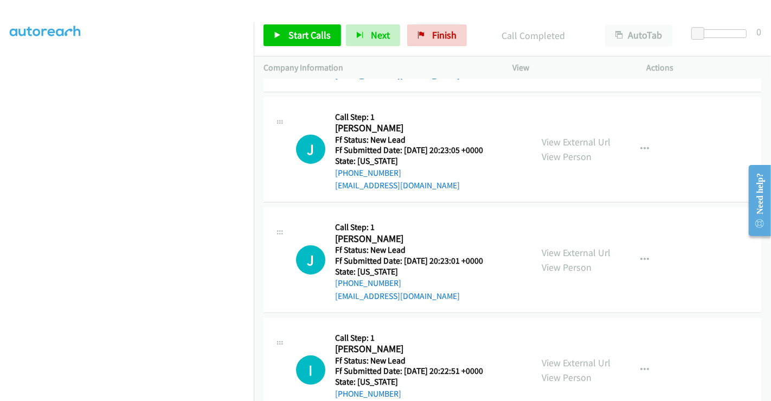
scroll to position [241, 0]
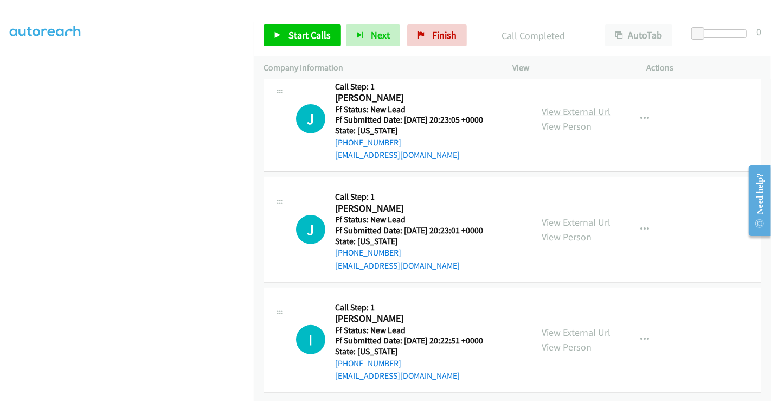
click at [574, 105] on link "View External Url" at bounding box center [576, 111] width 69 height 12
click at [572, 216] on link "View External Url" at bounding box center [576, 222] width 69 height 12
click at [564, 326] on link "View External Url" at bounding box center [576, 332] width 69 height 12
click at [285, 40] on link "Start Calls" at bounding box center [303, 35] width 78 height 22
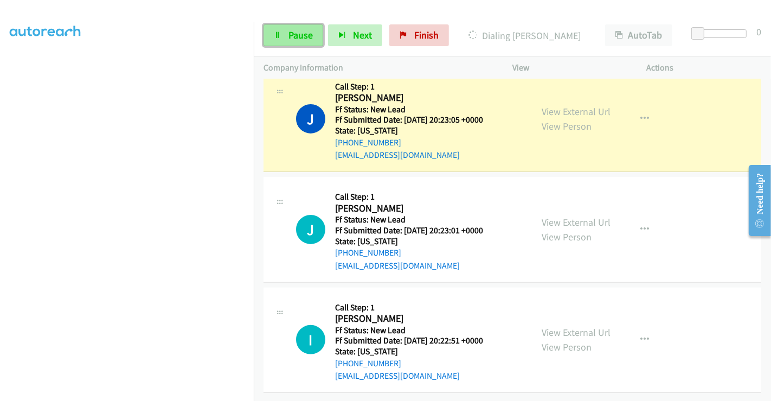
click at [285, 35] on link "Pause" at bounding box center [294, 35] width 60 height 22
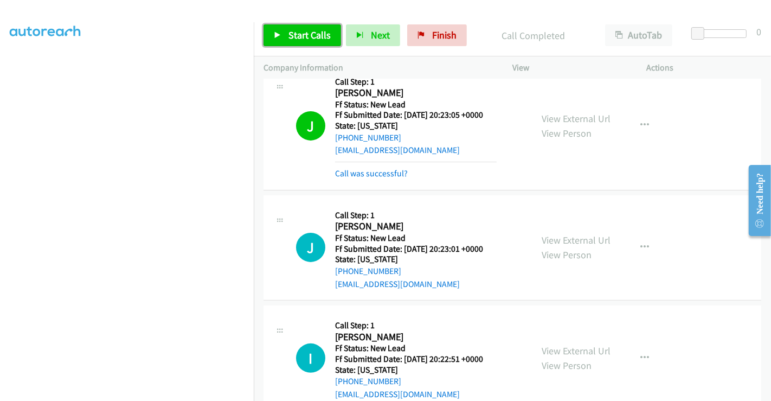
click at [313, 37] on span "Start Calls" at bounding box center [310, 35] width 42 height 12
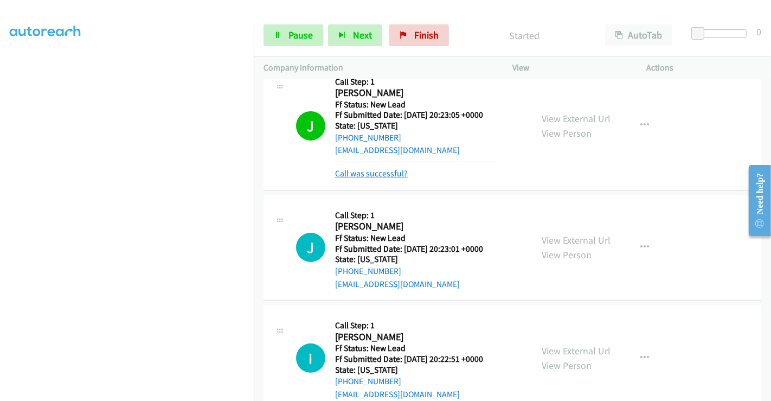
click at [382, 172] on link "Call was successful?" at bounding box center [371, 173] width 73 height 10
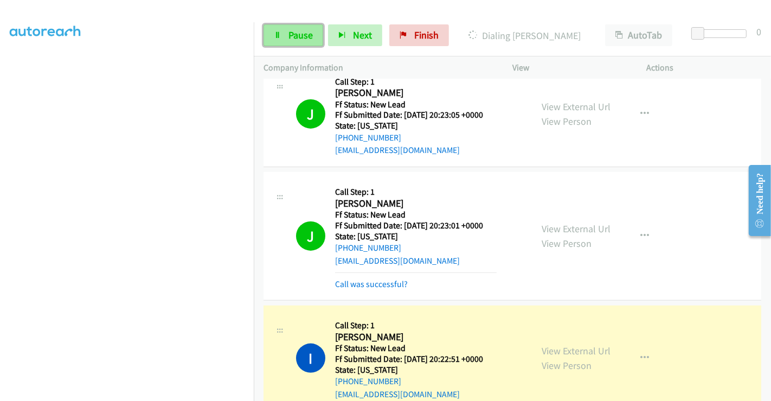
click at [304, 32] on span "Pause" at bounding box center [301, 35] width 24 height 12
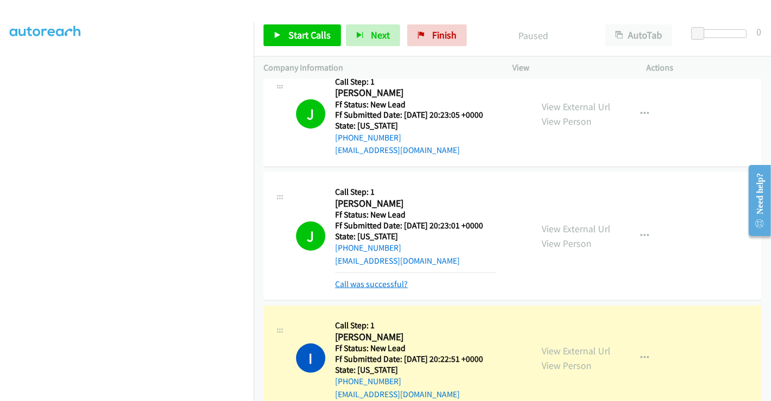
click at [385, 284] on link "Call was successful?" at bounding box center [371, 284] width 73 height 10
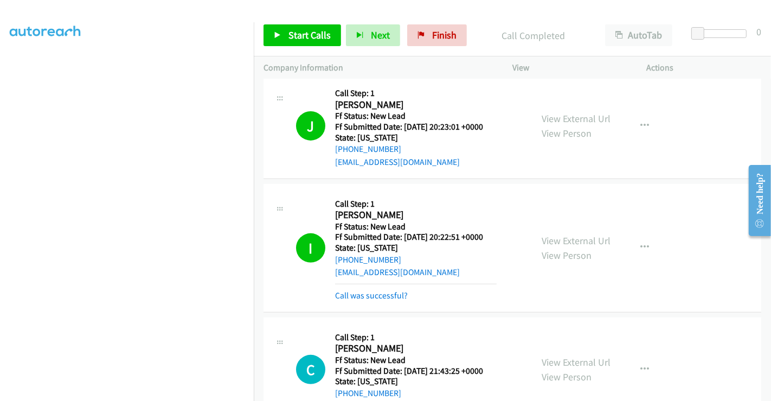
scroll to position [482, 0]
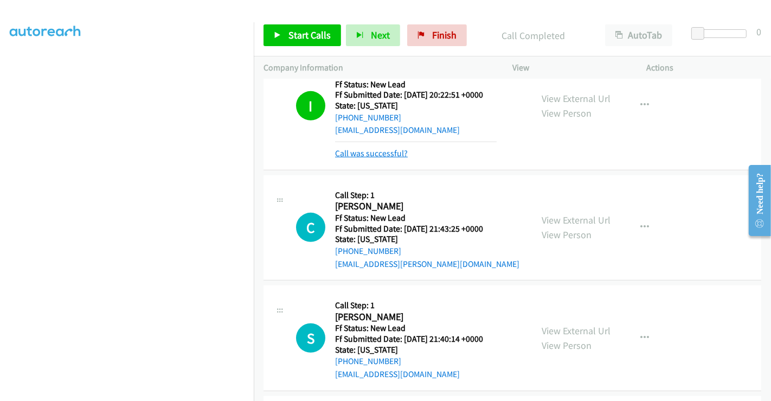
click at [384, 148] on link "Call was successful?" at bounding box center [371, 153] width 73 height 10
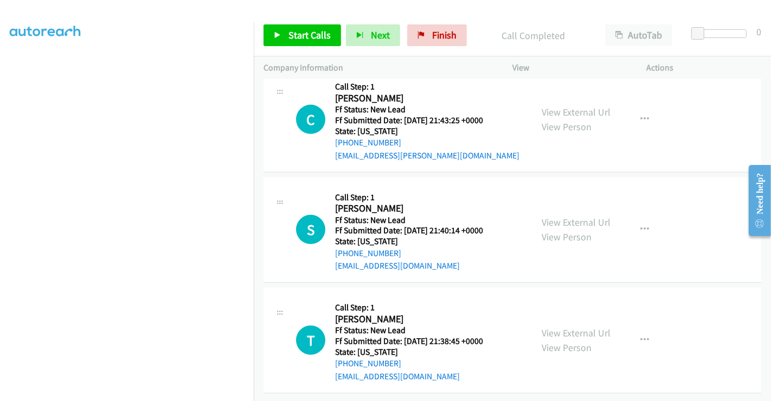
scroll to position [574, 0]
click at [565, 106] on link "View External Url" at bounding box center [576, 112] width 69 height 12
click at [558, 216] on link "View External Url" at bounding box center [576, 222] width 69 height 12
click at [560, 327] on link "View External Url" at bounding box center [576, 333] width 69 height 12
click at [308, 34] on span "Start Calls" at bounding box center [310, 35] width 42 height 12
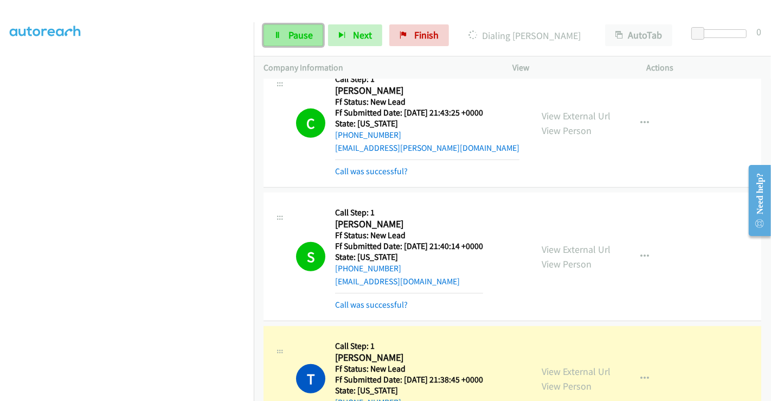
click at [291, 41] on span "Pause" at bounding box center [301, 35] width 24 height 12
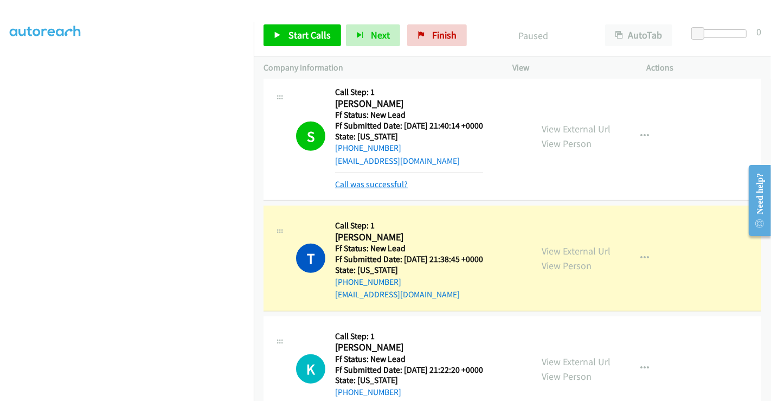
scroll to position [695, 0]
click at [367, 178] on div "Call was successful?" at bounding box center [409, 184] width 148 height 13
click at [367, 185] on link "Call was successful?" at bounding box center [371, 184] width 73 height 10
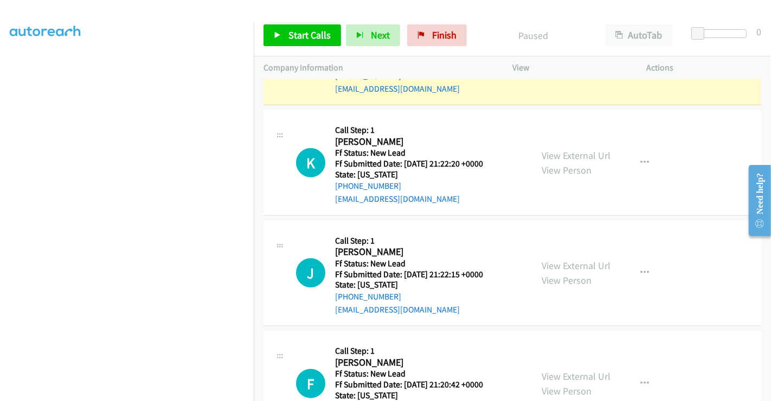
scroll to position [928, 0]
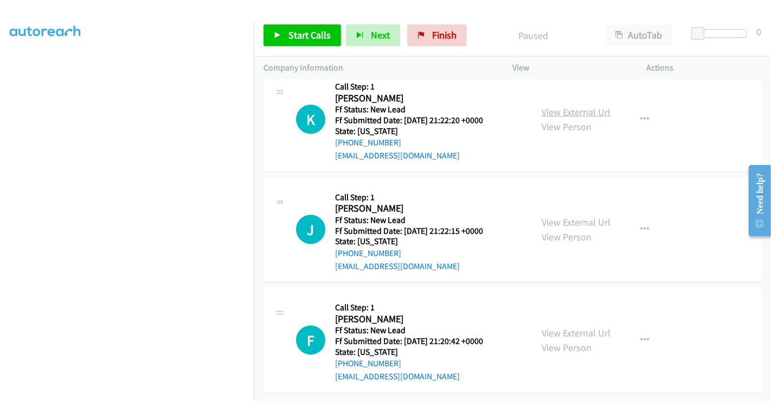
click at [572, 106] on link "View External Url" at bounding box center [576, 112] width 69 height 12
click at [571, 216] on link "View External Url" at bounding box center [576, 222] width 69 height 12
click at [567, 327] on link "View External Url" at bounding box center [576, 333] width 69 height 12
click at [301, 30] on span "Start Calls" at bounding box center [310, 35] width 42 height 12
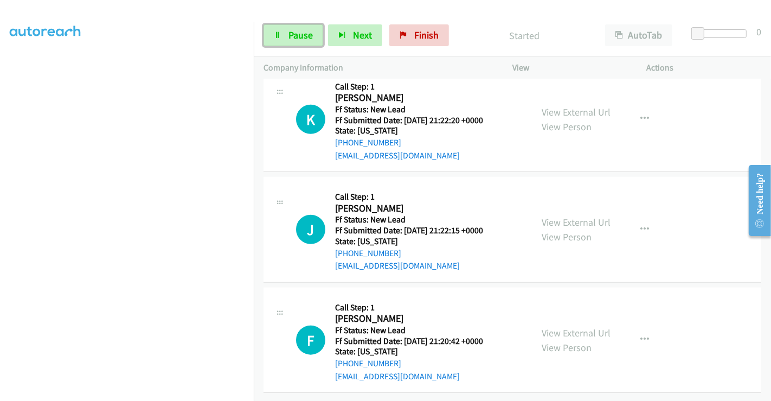
click at [301, 32] on span "Pause" at bounding box center [301, 35] width 24 height 12
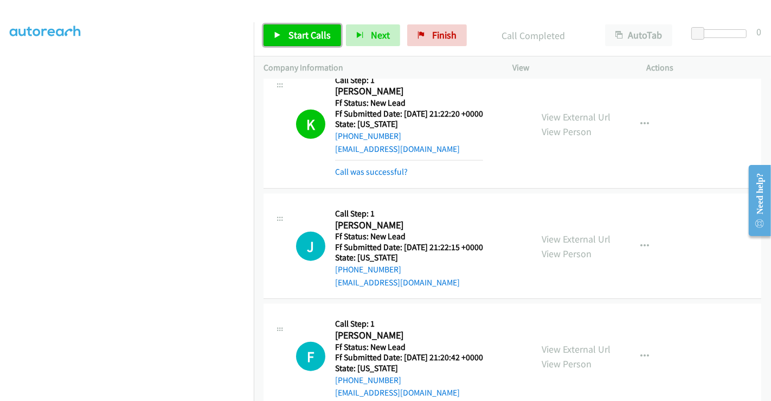
click at [292, 33] on span "Start Calls" at bounding box center [310, 35] width 42 height 12
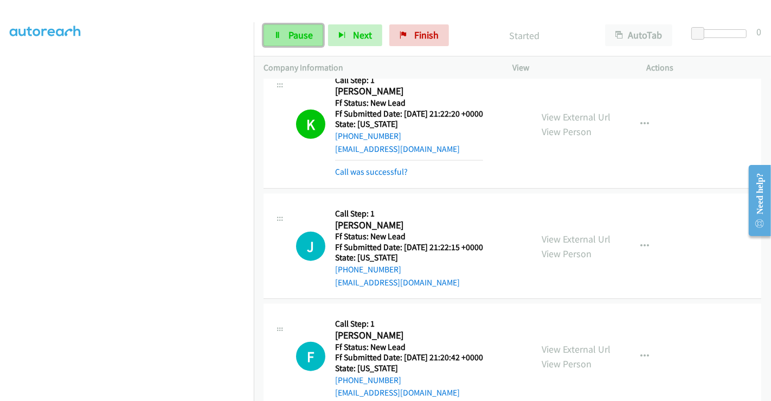
click at [286, 33] on link "Pause" at bounding box center [294, 35] width 60 height 22
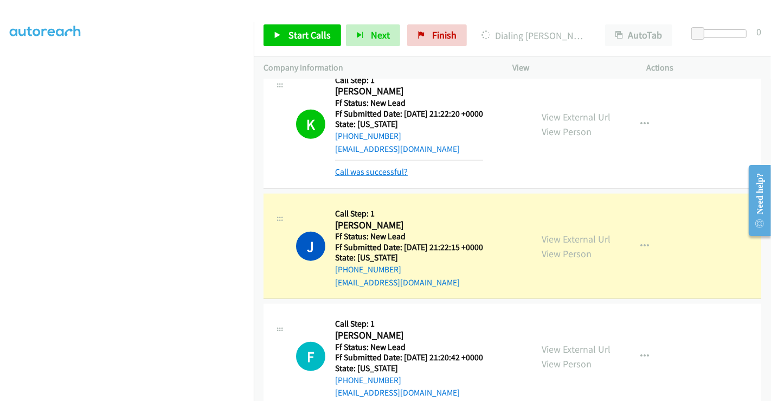
click at [393, 172] on link "Call was successful?" at bounding box center [371, 172] width 73 height 10
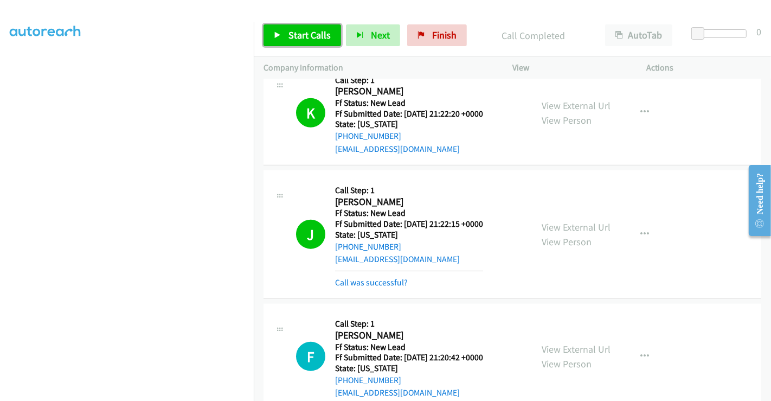
click at [310, 39] on span "Start Calls" at bounding box center [310, 35] width 42 height 12
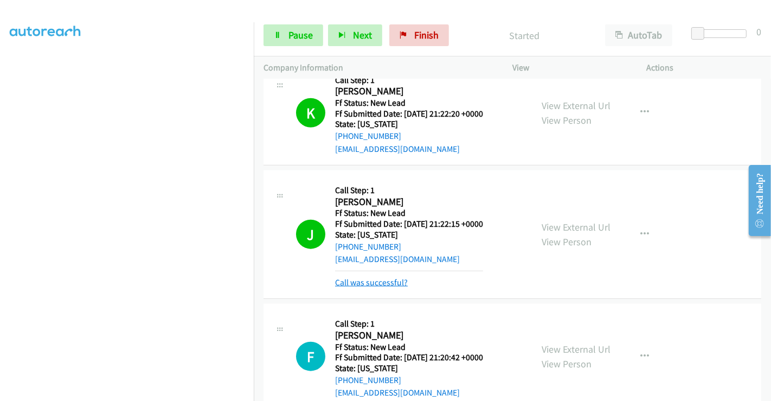
click at [362, 277] on link "Call was successful?" at bounding box center [371, 282] width 73 height 10
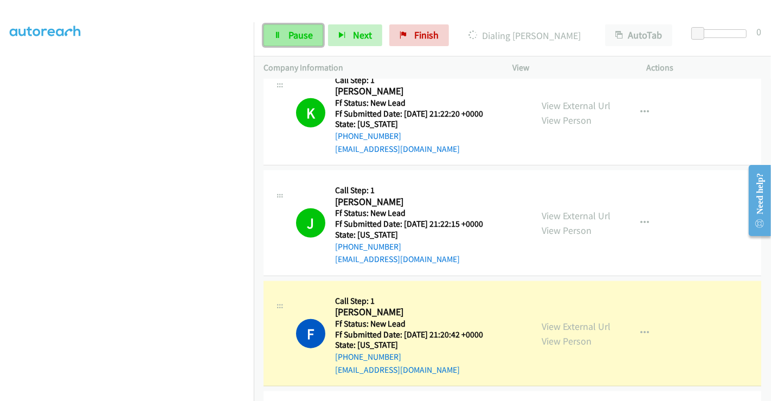
click at [297, 29] on span "Pause" at bounding box center [301, 35] width 24 height 12
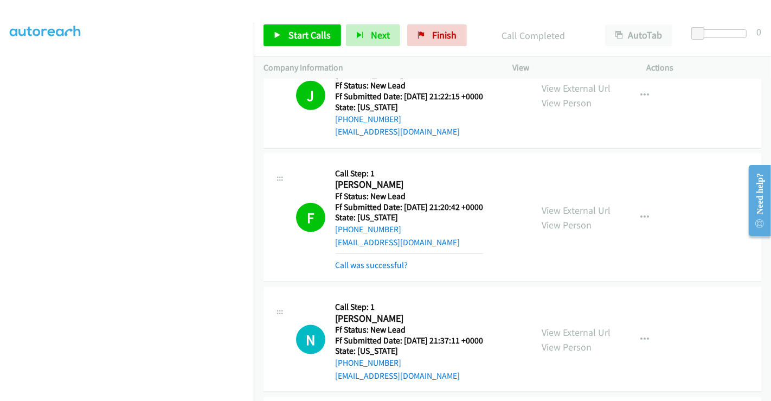
scroll to position [1132, 0]
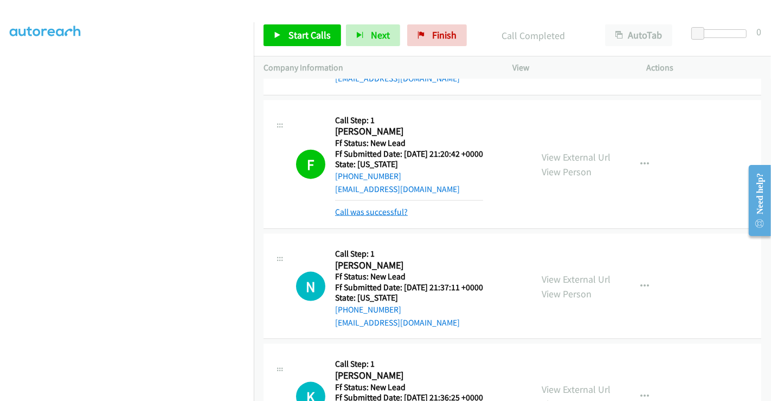
click at [399, 210] on link "Call was successful?" at bounding box center [371, 212] width 73 height 10
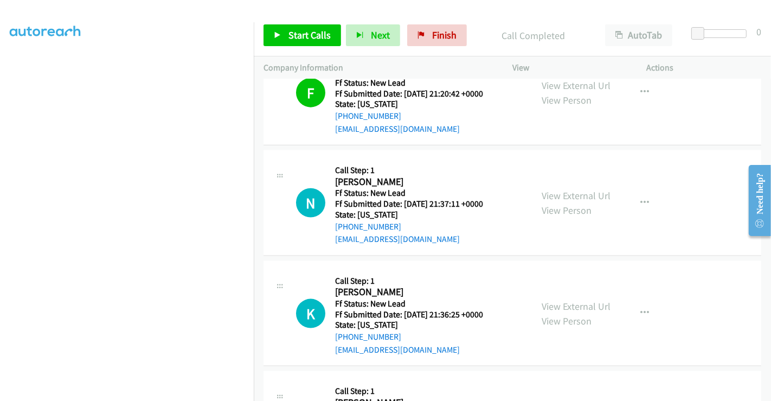
scroll to position [1252, 0]
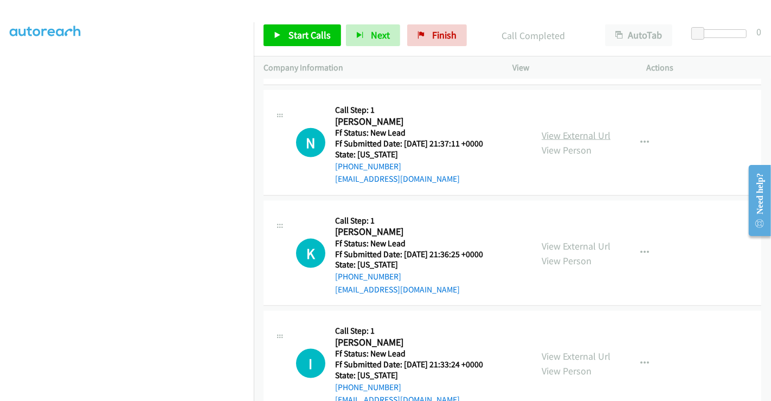
click at [563, 132] on link "View External Url" at bounding box center [576, 135] width 69 height 12
click at [566, 242] on link "View External Url" at bounding box center [576, 246] width 69 height 12
click at [556, 350] on link "View External Url" at bounding box center [576, 356] width 69 height 12
click at [311, 34] on span "Start Calls" at bounding box center [310, 35] width 42 height 12
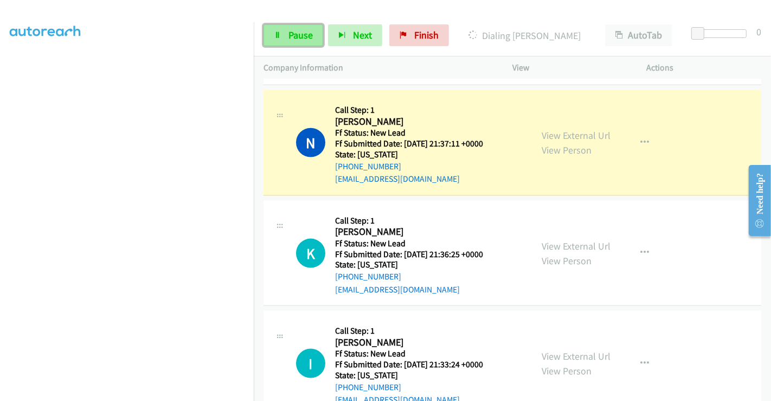
click at [296, 35] on span "Pause" at bounding box center [301, 35] width 24 height 12
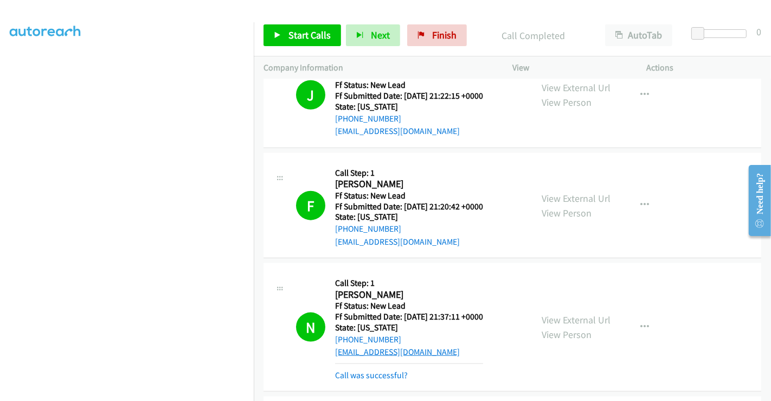
scroll to position [1192, 0]
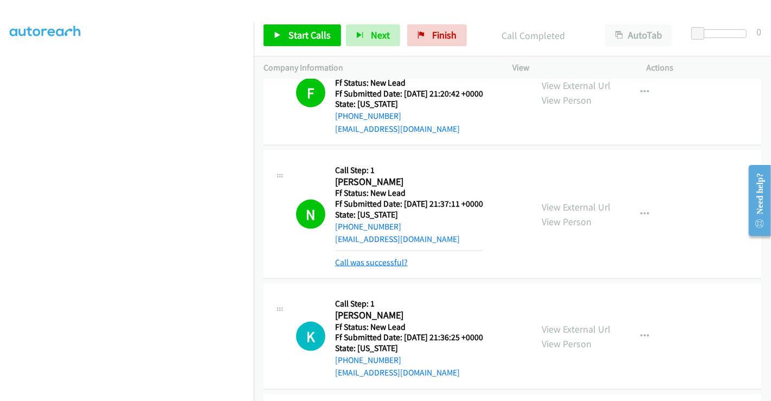
click at [379, 257] on link "Call was successful?" at bounding box center [371, 262] width 73 height 10
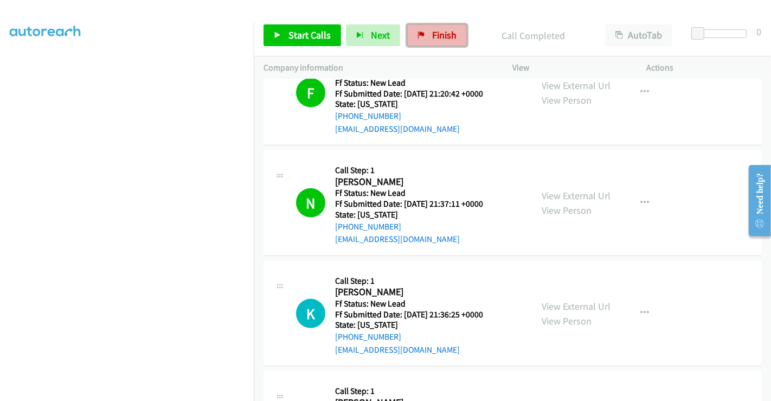
click at [426, 30] on link "Finish" at bounding box center [437, 35] width 60 height 22
